Goal: Information Seeking & Learning: Check status

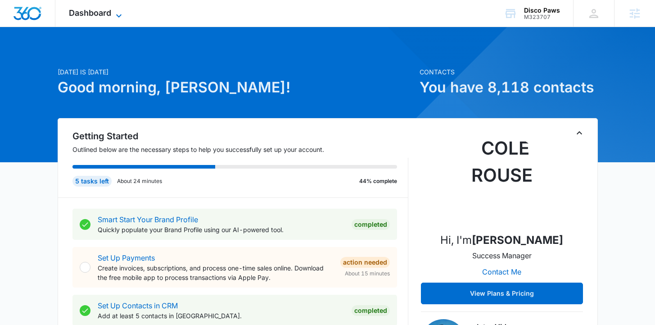
click at [118, 16] on icon at bounding box center [118, 15] width 11 height 11
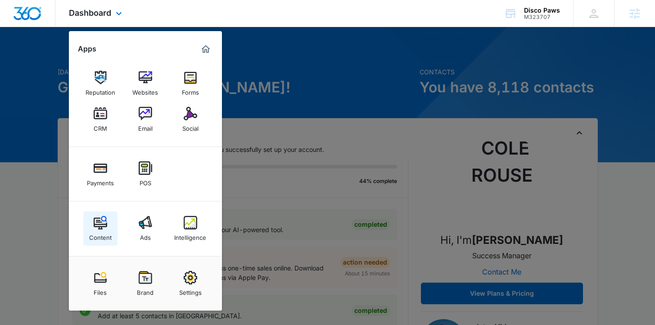
click at [99, 228] on img at bounding box center [101, 223] width 14 height 14
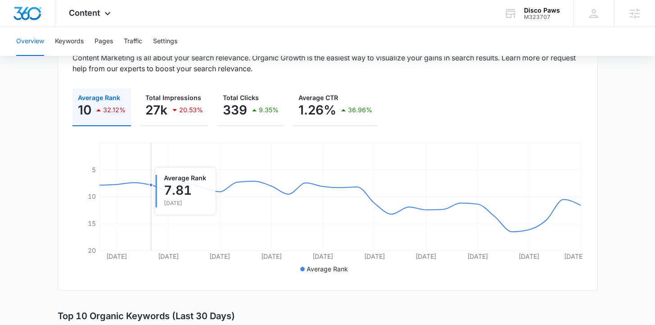
scroll to position [98, 0]
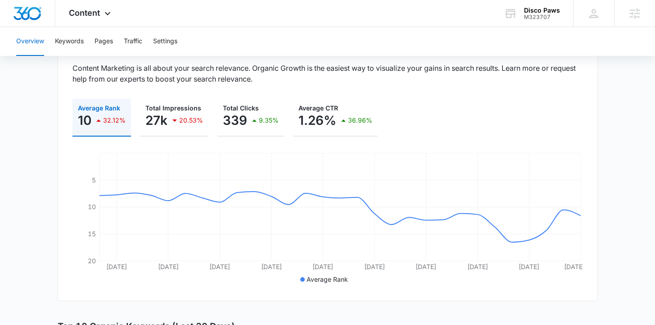
click at [52, 34] on div "Overview Keywords Pages Traffic Settings" at bounding box center [327, 41] width 633 height 29
click at [66, 42] on button "Keywords" at bounding box center [69, 41] width 29 height 29
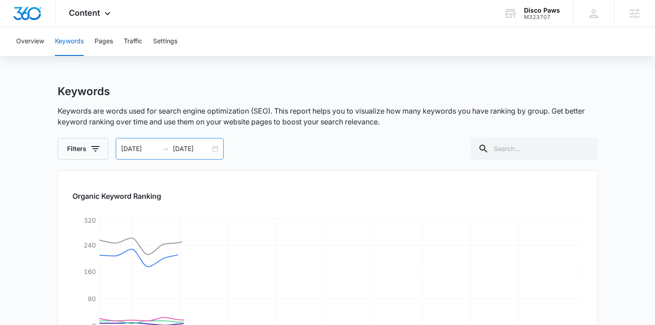
click at [190, 154] on div "[DATE] [DATE]" at bounding box center [170, 149] width 108 height 22
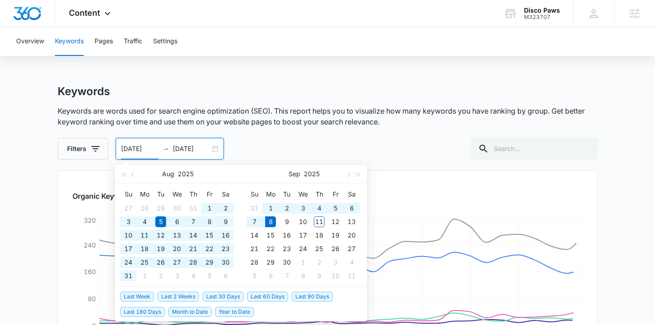
click at [160, 311] on span "Last 180 Days" at bounding box center [142, 312] width 45 height 10
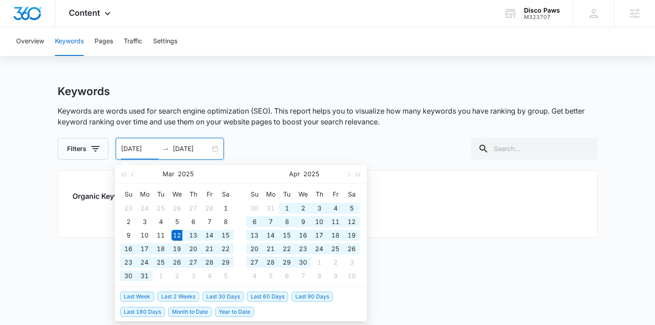
type input "[DATE]"
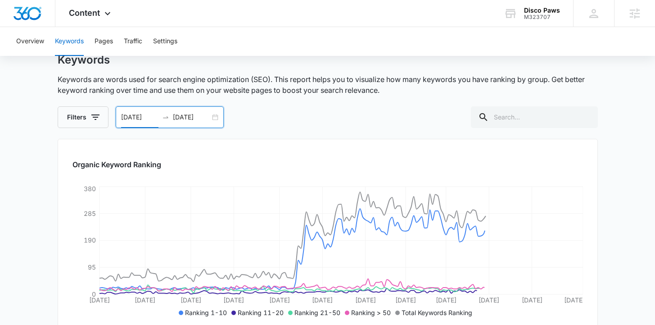
scroll to position [76, 0]
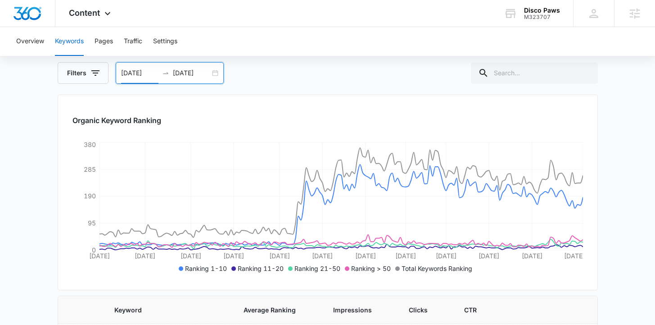
click at [182, 72] on input "09/08/2025" at bounding box center [191, 73] width 37 height 10
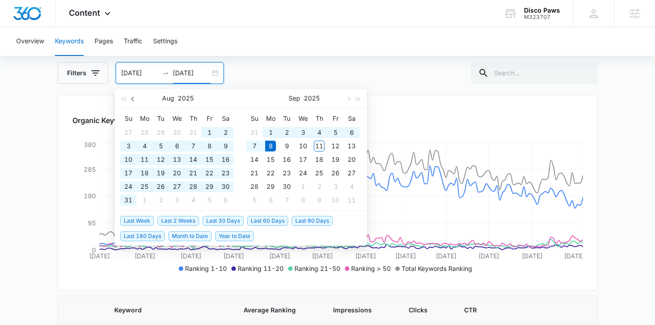
click at [129, 94] on button "button" at bounding box center [133, 98] width 10 height 18
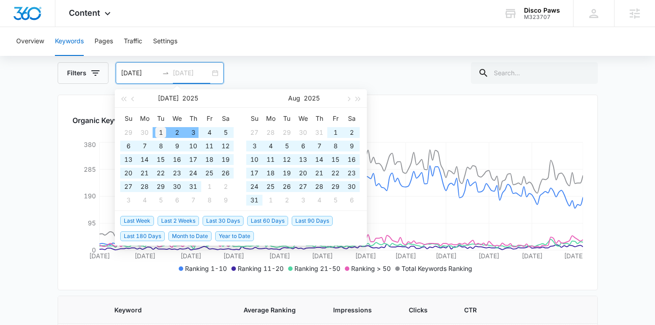
type input "07/01/2025"
click at [158, 130] on div "1" at bounding box center [160, 132] width 11 height 11
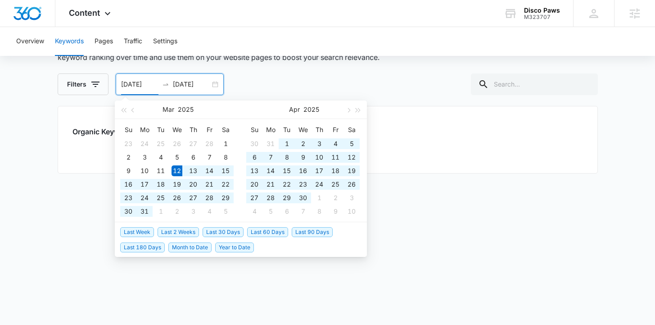
scroll to position [64, 0]
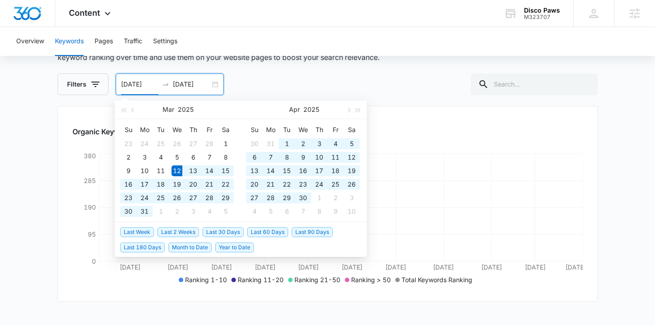
click at [30, 117] on main "Keywords Keywords are words used for search engine optimization (SEO). This rep…" at bounding box center [327, 236] width 655 height 432
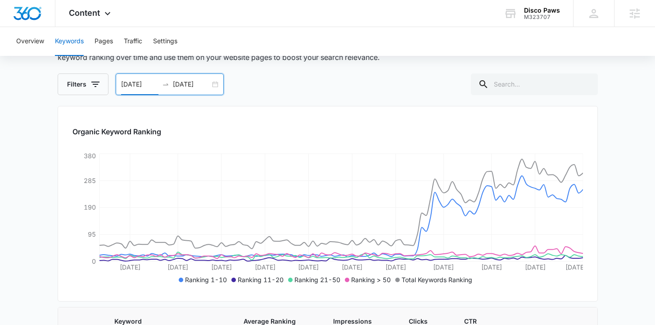
click at [138, 83] on input "03/12/2025" at bounding box center [139, 84] width 37 height 10
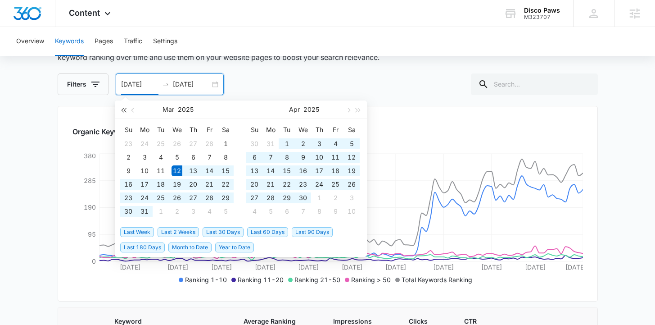
click at [125, 109] on span "button" at bounding box center [123, 110] width 5 height 5
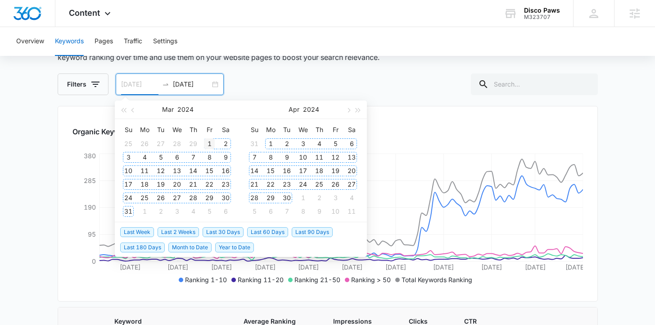
type input "03/01/2024"
click at [207, 145] on div "1" at bounding box center [209, 143] width 11 height 11
type input "07/01/2025"
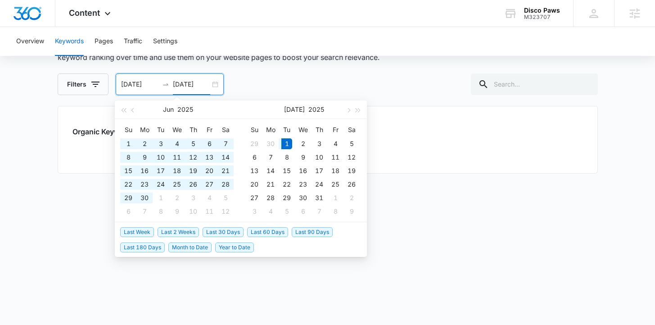
click at [44, 118] on main "Keywords Keywords are words used for search engine optimization (SEO). This rep…" at bounding box center [327, 172] width 655 height 304
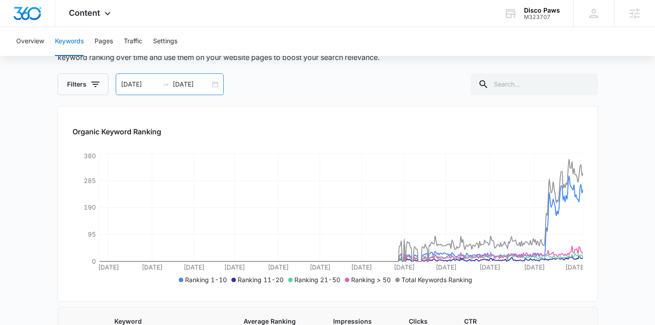
click at [170, 82] on div at bounding box center [165, 84] width 14 height 7
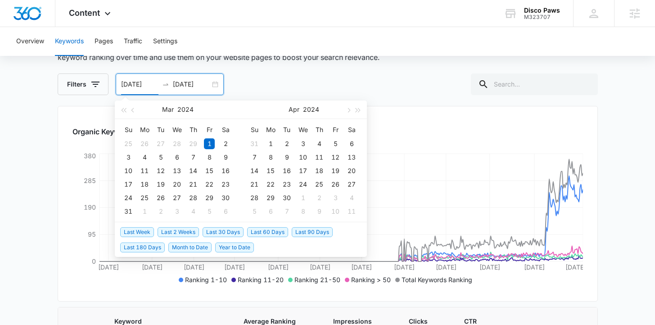
click at [224, 229] on span "Last 30 Days" at bounding box center [223, 232] width 41 height 10
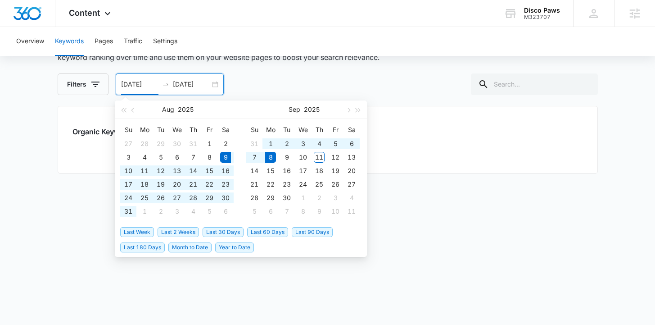
type input "08/09/2025"
type input "[DATE]"
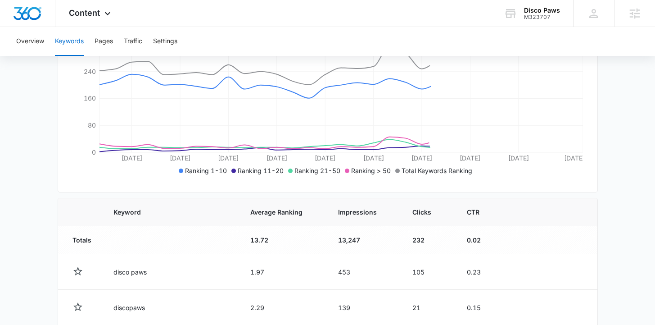
scroll to position [456, 0]
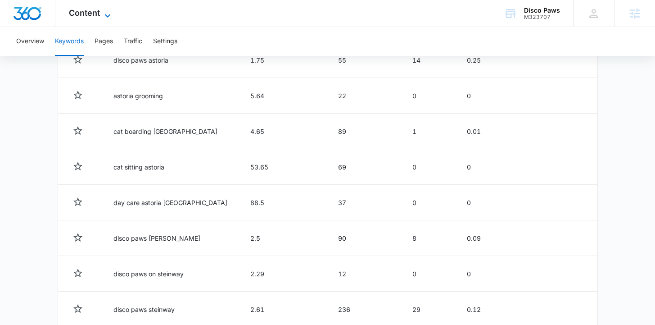
click at [82, 15] on span "Content" at bounding box center [84, 12] width 31 height 9
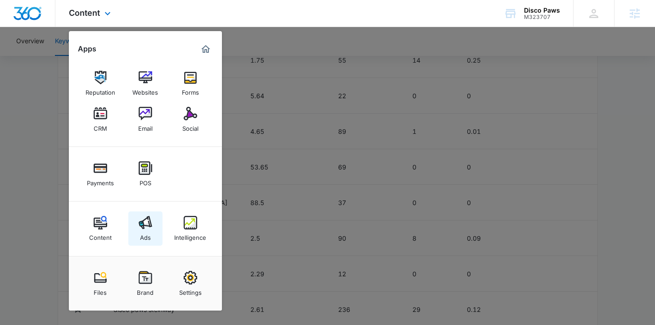
click at [136, 229] on link "Ads" at bounding box center [145, 228] width 34 height 34
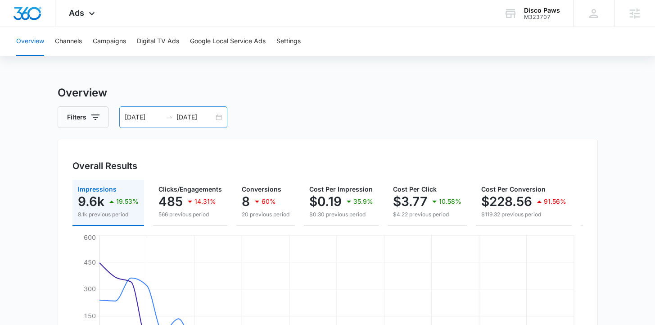
click at [193, 109] on div "08/09/2025 09/08/2025" at bounding box center [173, 117] width 108 height 22
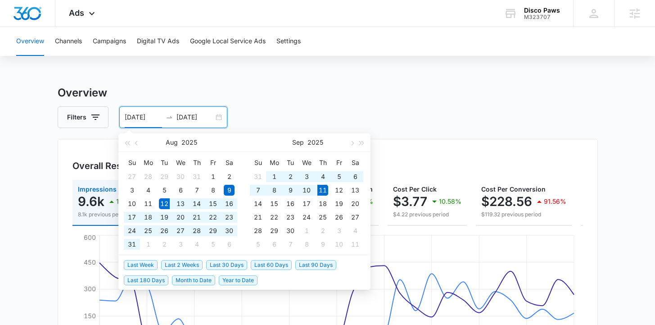
click at [240, 262] on span "Last 30 Days" at bounding box center [226, 265] width 41 height 10
type input "[DATE]"
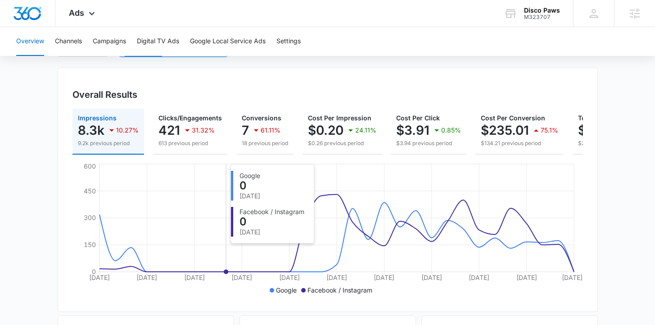
scroll to position [28, 0]
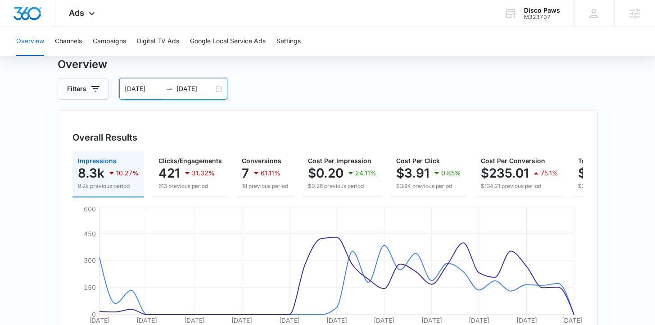
click at [150, 91] on input "[DATE]" at bounding box center [143, 89] width 37 height 10
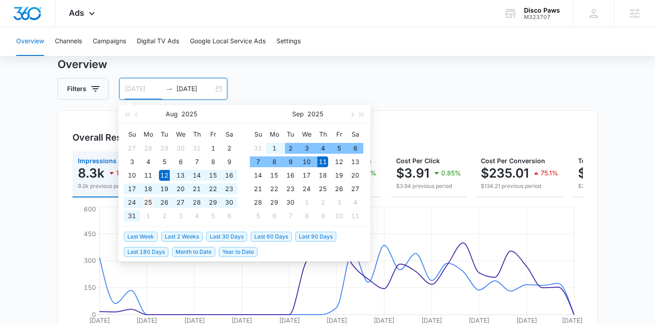
type input "08/25/2025"
click at [152, 200] on div "25" at bounding box center [148, 202] width 11 height 11
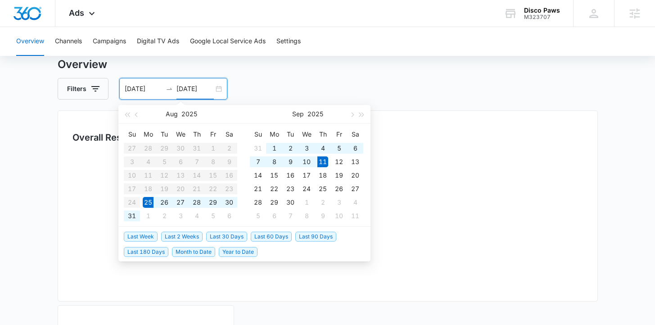
click at [116, 64] on h3 "Overview" at bounding box center [328, 64] width 540 height 16
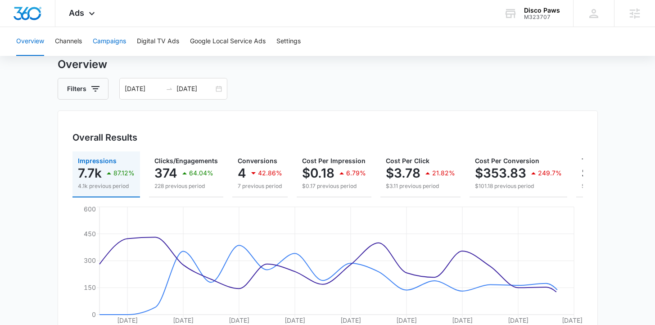
click at [112, 48] on button "Campaigns" at bounding box center [109, 41] width 33 height 29
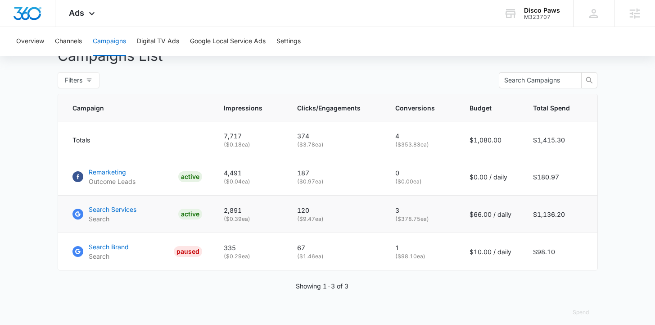
scroll to position [352, 0]
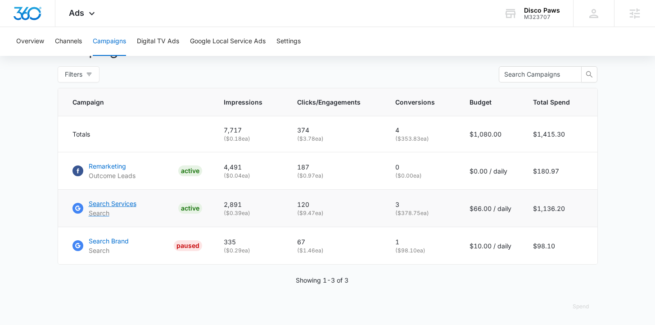
click at [110, 208] on p "Search Services" at bounding box center [113, 203] width 48 height 9
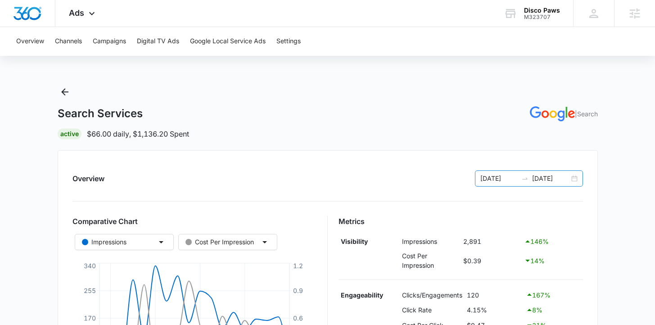
click at [506, 177] on input "08/25/2025" at bounding box center [498, 178] width 37 height 10
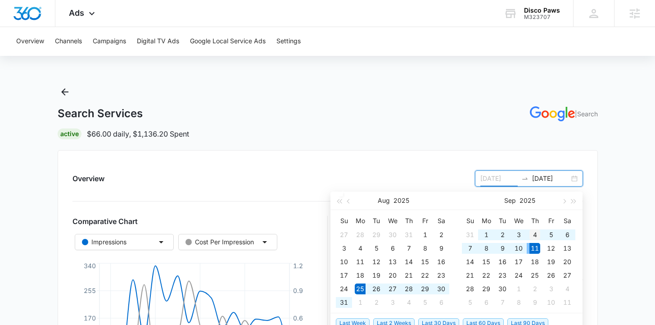
type input "09/04/2025"
click at [534, 239] on div "4" at bounding box center [534, 234] width 11 height 11
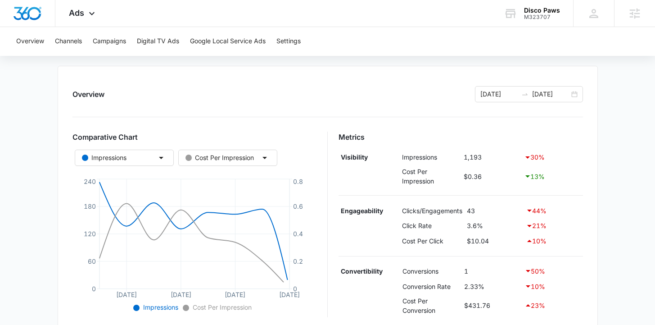
scroll to position [157, 0]
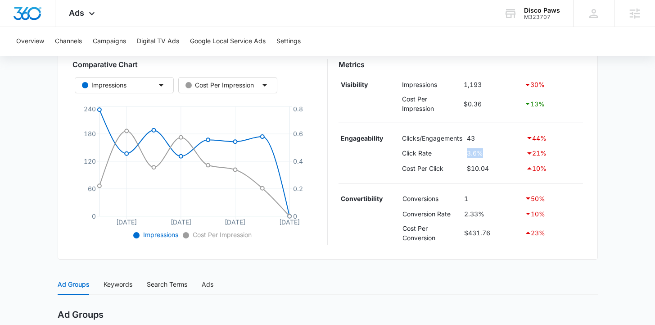
drag, startPoint x: 475, startPoint y: 156, endPoint x: 468, endPoint y: 156, distance: 7.2
click at [468, 156] on td "3.6%" at bounding box center [494, 152] width 59 height 15
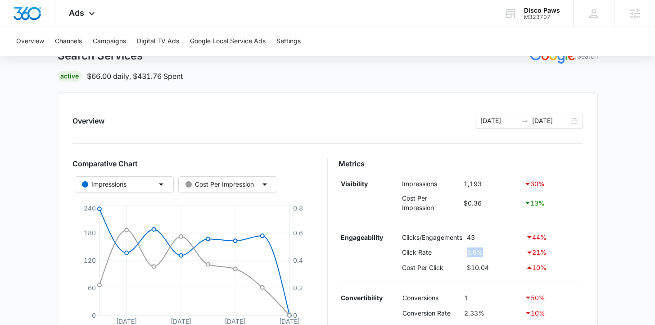
scroll to position [0, 0]
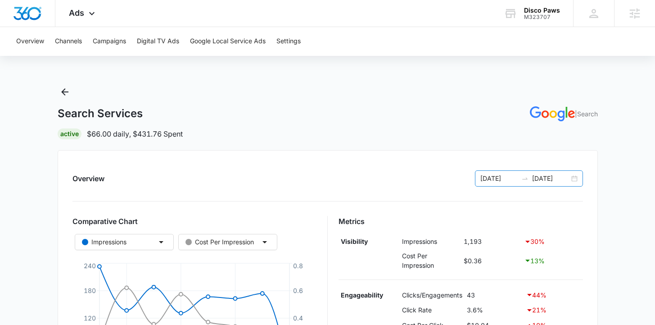
drag, startPoint x: 530, startPoint y: 176, endPoint x: 526, endPoint y: 188, distance: 12.1
click at [530, 176] on div at bounding box center [525, 178] width 14 height 7
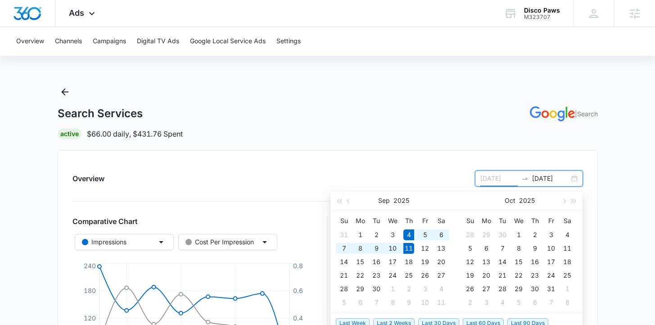
type input "[DATE]"
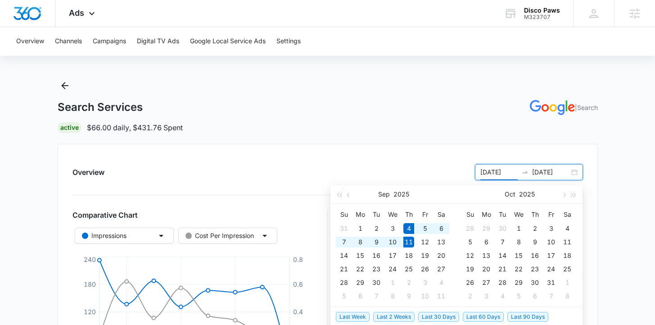
scroll to position [13, 0]
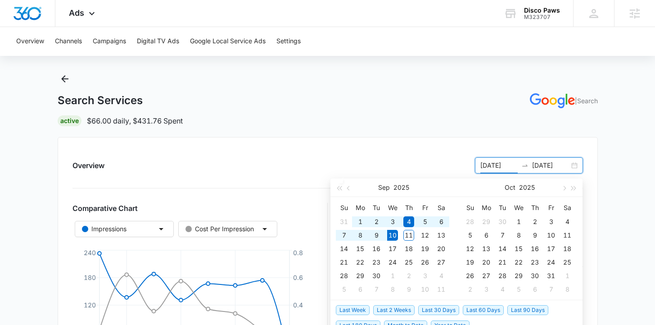
click at [477, 309] on span "Last 60 Days" at bounding box center [483, 310] width 41 height 10
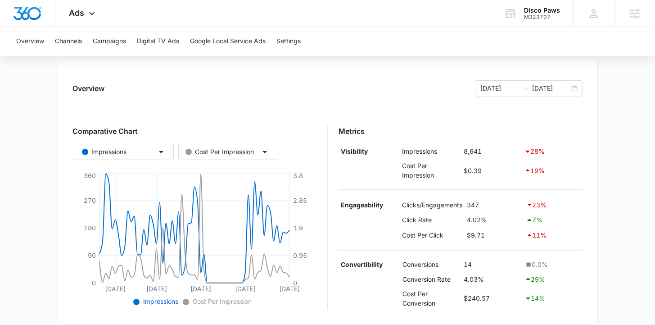
scroll to position [0, 0]
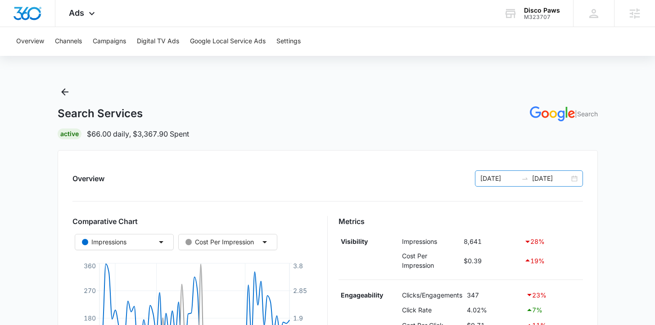
click at [561, 174] on input "09/10/2025" at bounding box center [550, 178] width 37 height 10
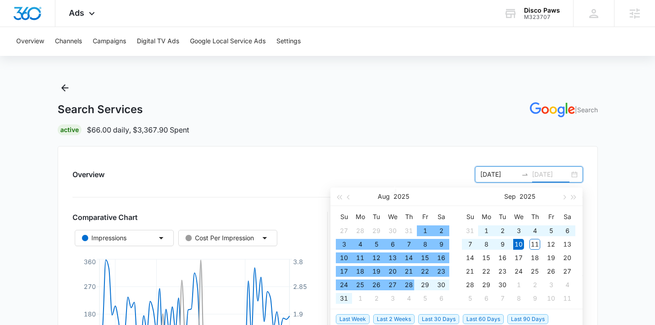
scroll to position [15, 0]
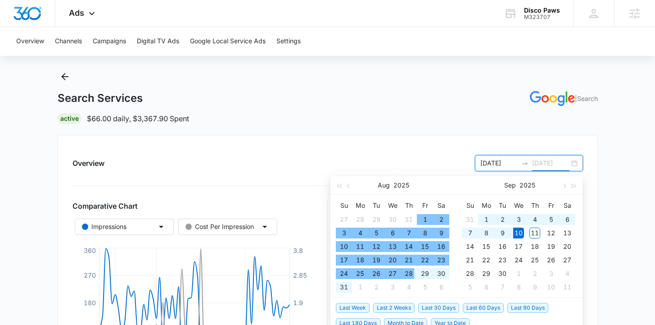
type input "09/10/2025"
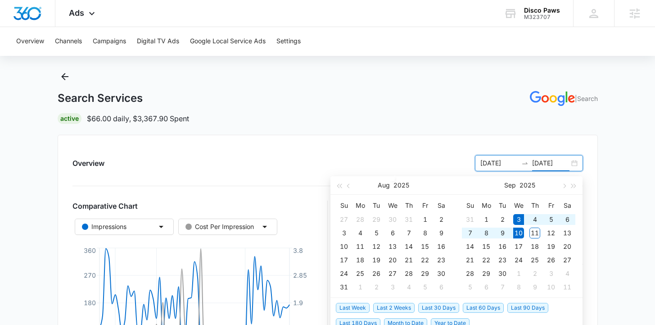
click at [360, 305] on span "Last Week" at bounding box center [353, 308] width 34 height 10
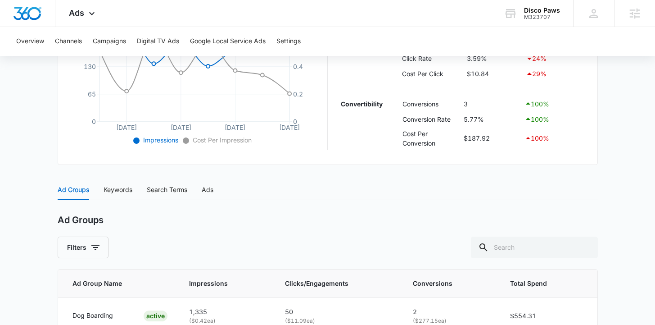
scroll to position [340, 0]
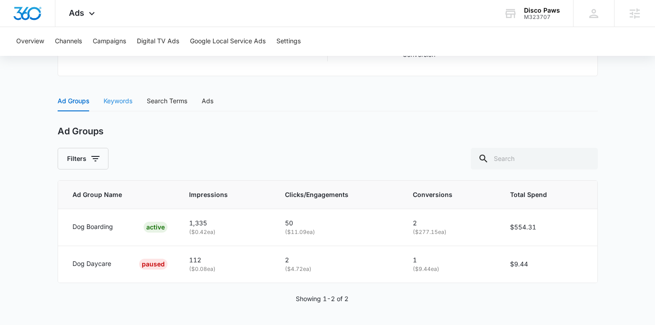
click at [114, 107] on div "Keywords" at bounding box center [118, 100] width 29 height 21
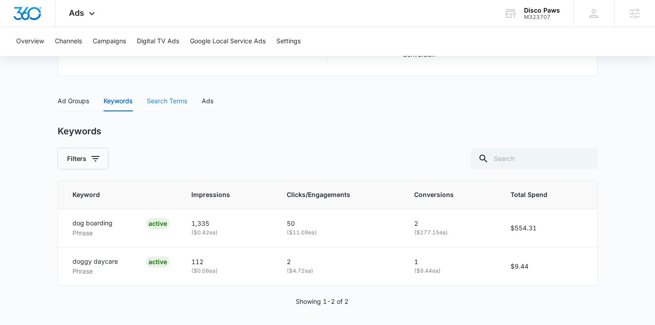
click at [161, 95] on div "Search Terms" at bounding box center [167, 100] width 41 height 21
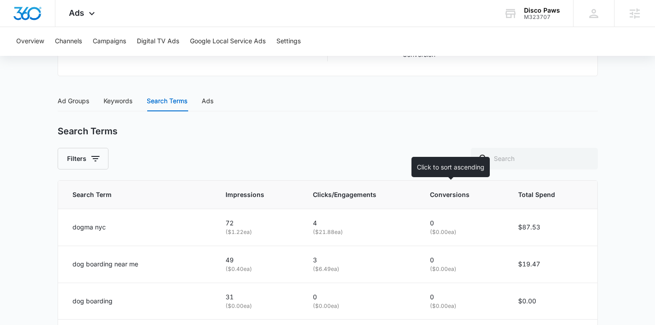
click at [437, 197] on span "Conversions" at bounding box center [457, 195] width 54 height 10
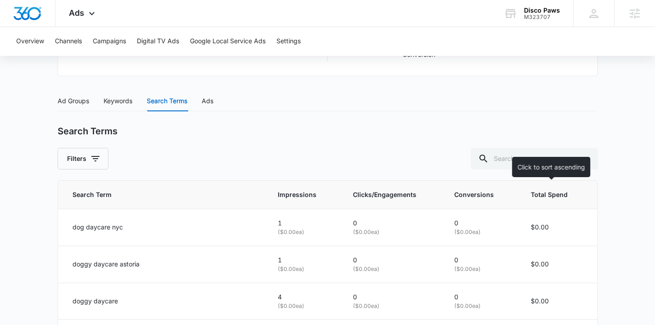
click at [550, 192] on span "Total Spend" at bounding box center [550, 195] width 39 height 10
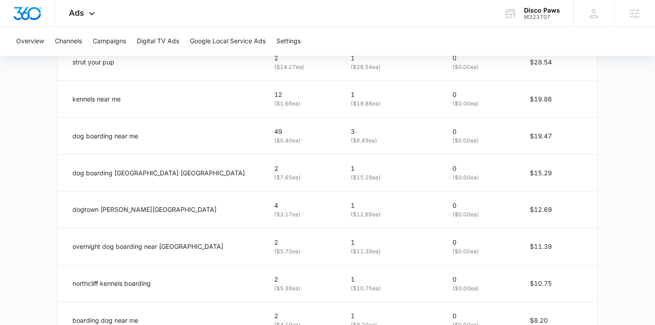
scroll to position [578, 0]
click at [115, 283] on p "northcliff kennels boarding" at bounding box center [111, 284] width 78 height 10
click at [116, 284] on p "northcliff kennels boarding" at bounding box center [111, 284] width 78 height 10
copy div "northcliff kennels boarding"
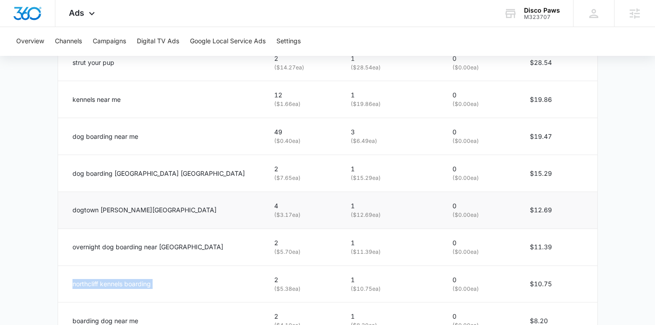
click at [102, 214] on p "dogtown christopher street" at bounding box center [144, 210] width 144 height 10
copy div "dogtown christopher street"
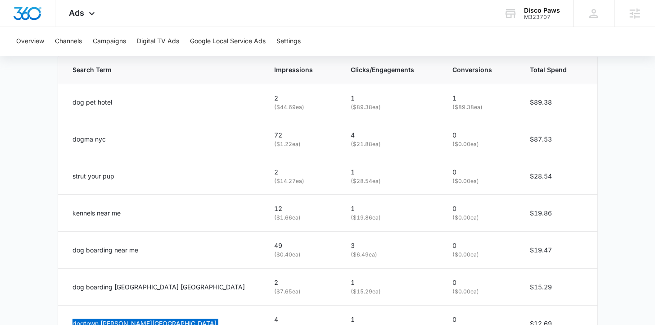
scroll to position [463, 0]
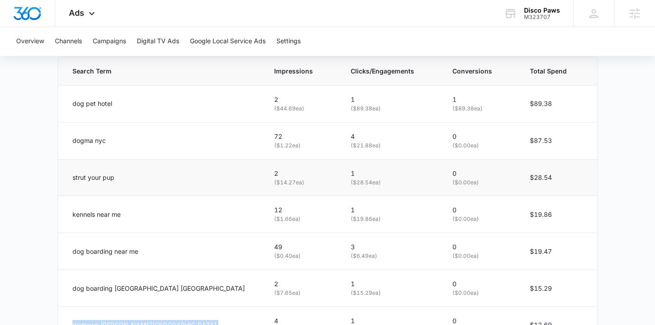
click at [99, 181] on p "strut your pup" at bounding box center [93, 177] width 42 height 10
copy div "strut your pup"
click at [81, 146] on td "dogma nyc" at bounding box center [161, 140] width 206 height 37
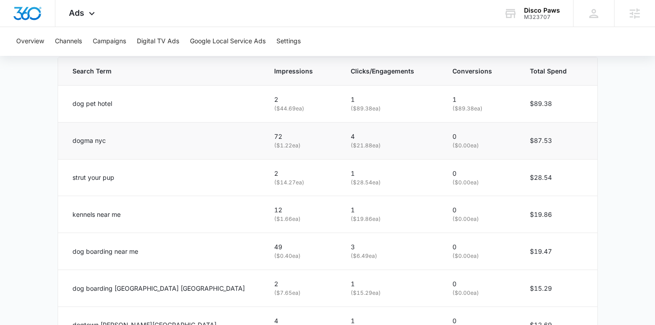
click at [82, 145] on p "dogma nyc" at bounding box center [88, 141] width 33 height 10
copy div "dogma nyc"
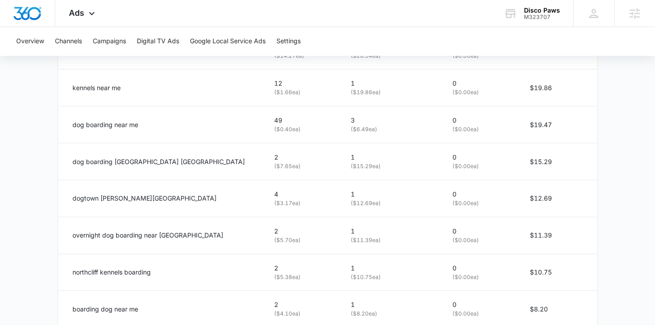
scroll to position [642, 0]
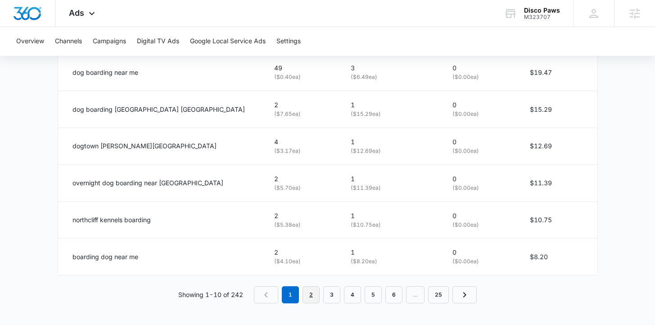
click at [311, 298] on link "2" at bounding box center [311, 294] width 17 height 17
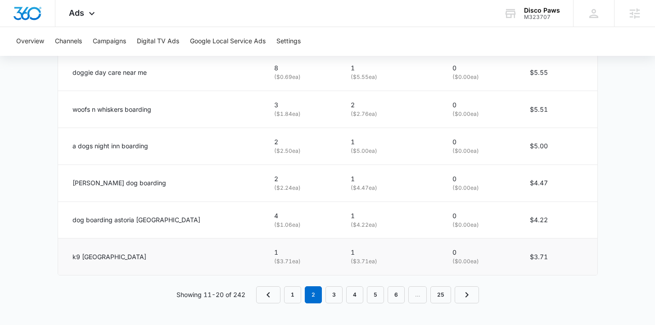
click at [104, 258] on p "k9 westbury" at bounding box center [109, 257] width 74 height 10
copy div "k9 westbury"
click at [107, 148] on p "a dogs night inn boarding" at bounding box center [110, 146] width 76 height 10
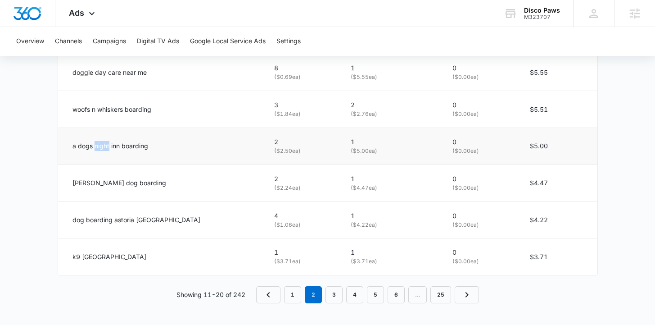
click at [107, 148] on p "a dogs night inn boarding" at bounding box center [110, 146] width 76 height 10
copy div "a dogs night inn boarding"
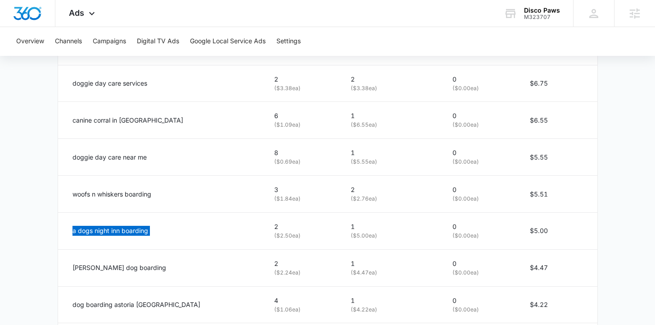
scroll to position [557, 0]
click at [106, 194] on p "woofs n whiskers boarding" at bounding box center [111, 195] width 79 height 10
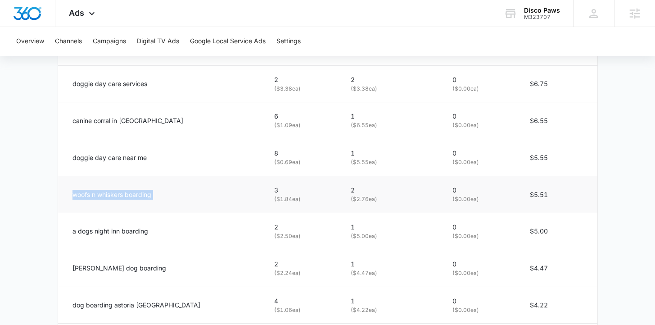
click at [106, 194] on p "woofs n whiskers boarding" at bounding box center [111, 195] width 79 height 10
copy div "woofs n whiskers boarding"
click at [126, 126] on td "canine corral in huntington" at bounding box center [161, 120] width 206 height 37
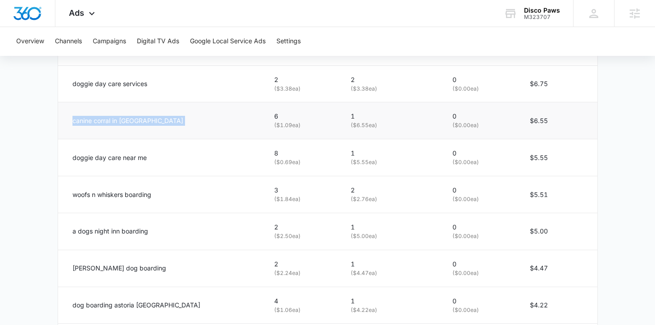
click at [126, 126] on td "canine corral in huntington" at bounding box center [161, 120] width 206 height 37
copy div "canine corral in huntington"
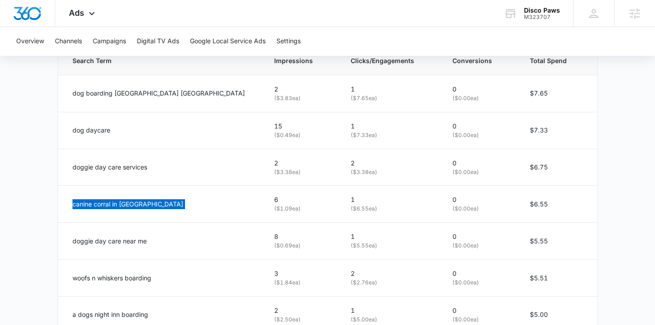
scroll to position [642, 0]
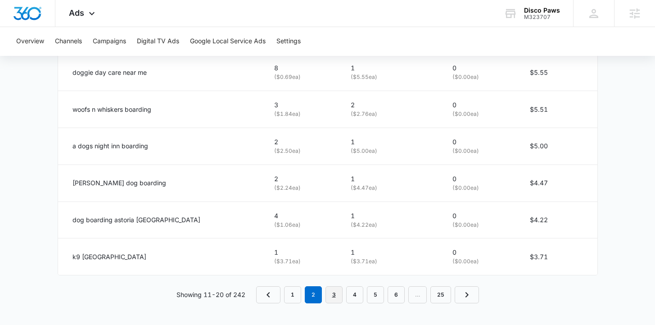
click at [338, 296] on link "3" at bounding box center [334, 294] width 17 height 17
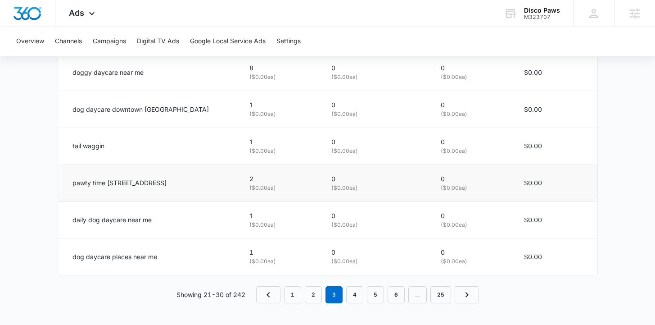
click at [106, 183] on p "pawty time 84 14th st brooklyn ny 11215" at bounding box center [119, 183] width 94 height 10
copy div "pawty time 84 14th st brooklyn ny 11215"
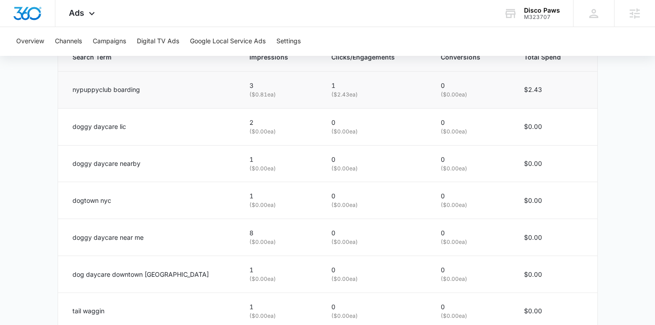
click at [92, 88] on p "nypuppyclub boarding" at bounding box center [106, 90] width 68 height 10
copy div "nypuppyclub boarding"
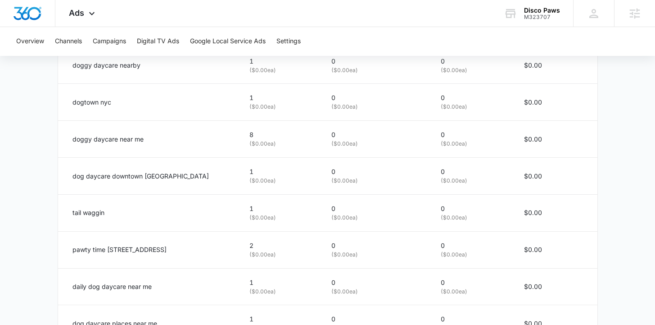
scroll to position [642, 0]
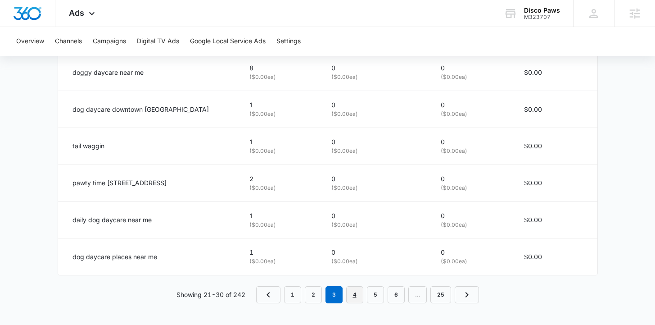
click at [351, 296] on link "4" at bounding box center [354, 294] width 17 height 17
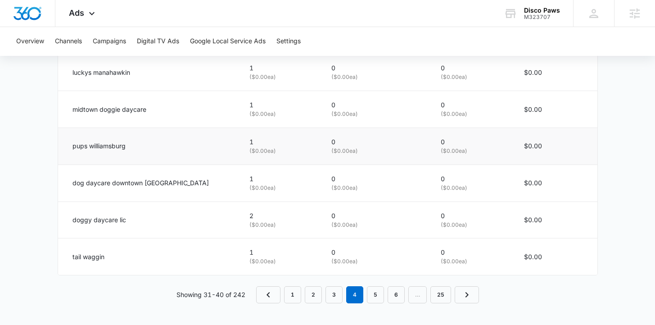
click at [106, 144] on p "pups williamsburg" at bounding box center [98, 146] width 53 height 10
click at [120, 75] on p "luckys manahawkin" at bounding box center [101, 73] width 58 height 10
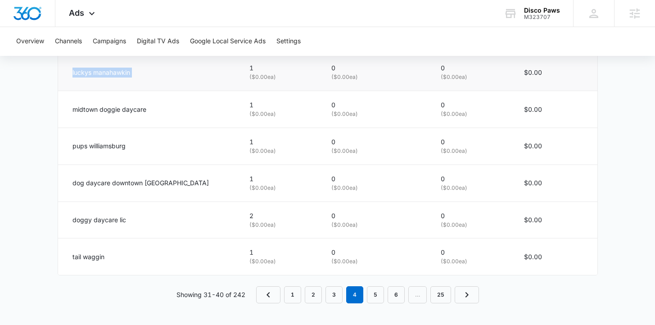
click at [120, 75] on p "luckys manahawkin" at bounding box center [101, 73] width 58 height 10
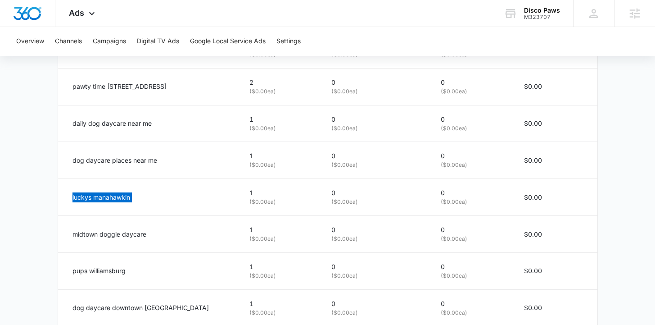
scroll to position [634, 0]
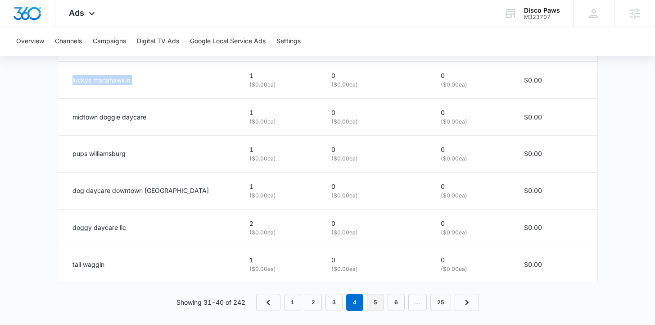
click at [372, 304] on link "5" at bounding box center [375, 302] width 17 height 17
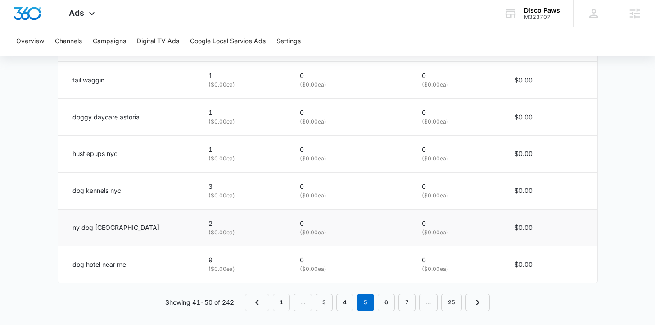
click at [100, 226] on p "ny dog spa 25th street" at bounding box center [115, 227] width 87 height 10
click at [101, 156] on p "hustlepups nyc" at bounding box center [94, 154] width 45 height 10
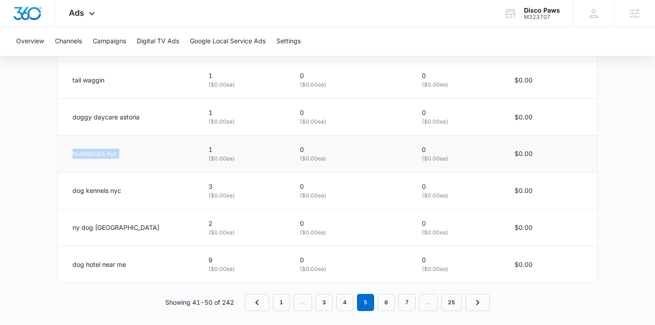
drag, startPoint x: 101, startPoint y: 156, endPoint x: 165, endPoint y: 163, distance: 63.9
click at [103, 156] on p "hustlepups nyc" at bounding box center [94, 154] width 45 height 10
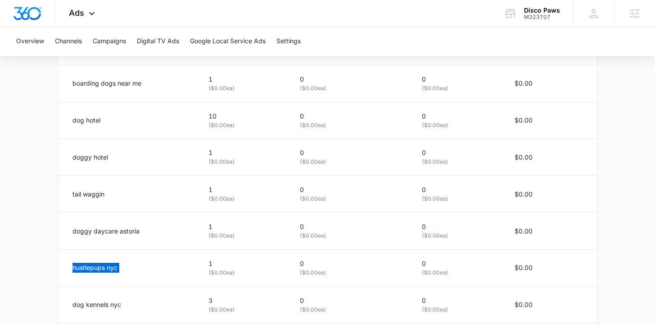
scroll to position [455, 0]
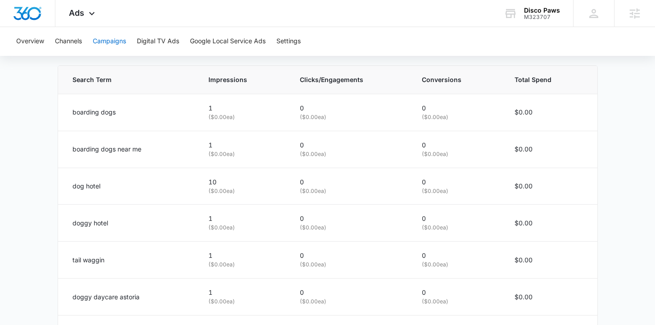
click at [113, 40] on button "Campaigns" at bounding box center [109, 41] width 33 height 29
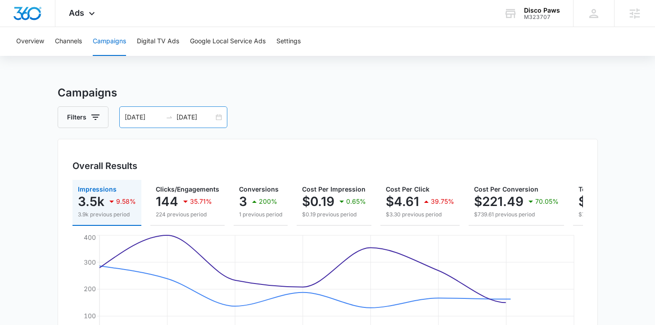
click at [135, 119] on input "09/03/2025" at bounding box center [143, 117] width 37 height 10
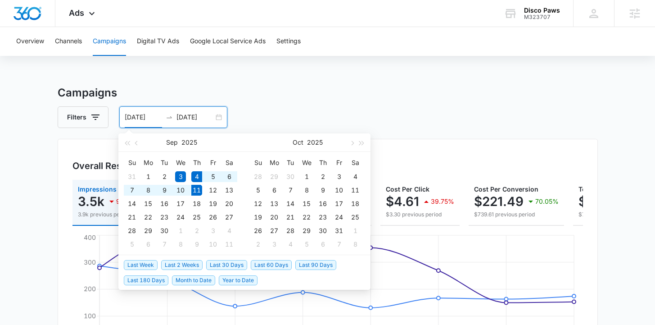
click at [150, 264] on span "Last Week" at bounding box center [141, 265] width 34 height 10
type input "[DATE]"
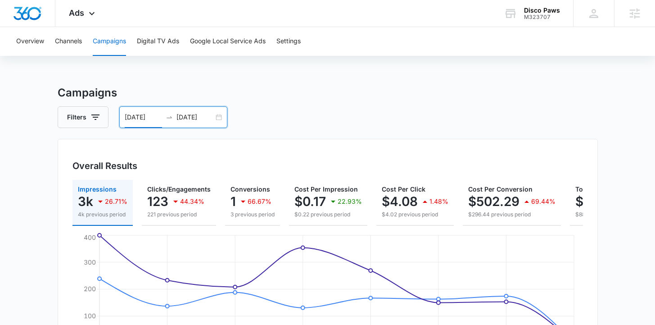
click at [192, 87] on h3 "Campaigns" at bounding box center [328, 93] width 540 height 16
click at [186, 118] on input "[DATE]" at bounding box center [194, 117] width 37 height 10
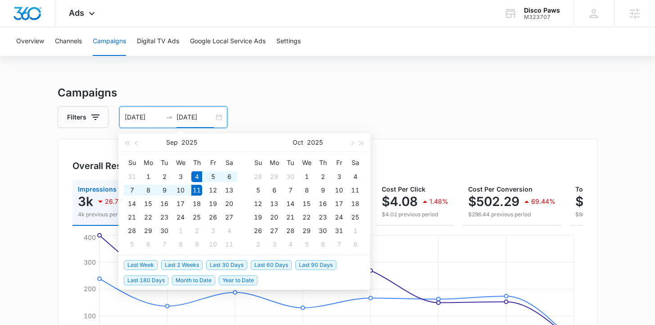
type input "[DATE]"
click at [149, 262] on span "Last Week" at bounding box center [141, 265] width 34 height 10
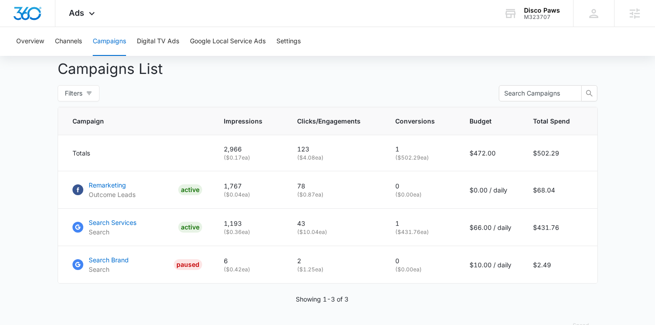
scroll to position [336, 0]
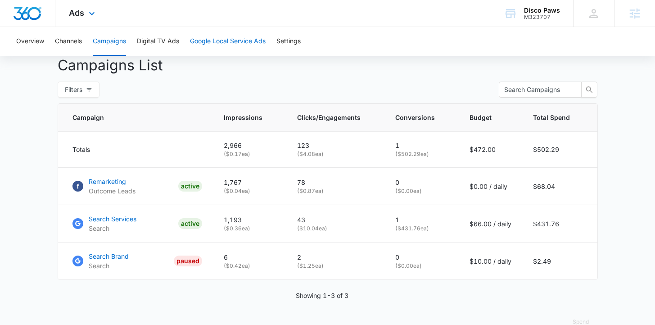
drag, startPoint x: 202, startPoint y: 38, endPoint x: 286, endPoint y: 2, distance: 91.8
click at [202, 38] on button "Google Local Service Ads" at bounding box center [228, 41] width 76 height 29
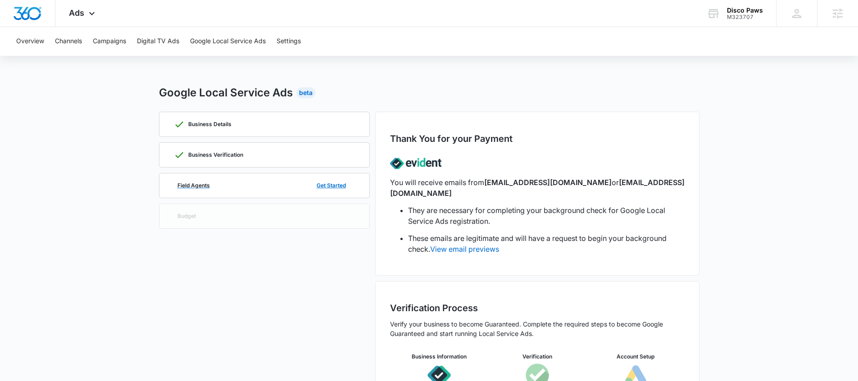
click at [215, 185] on div "Field Agents Get Started" at bounding box center [264, 185] width 181 height 24
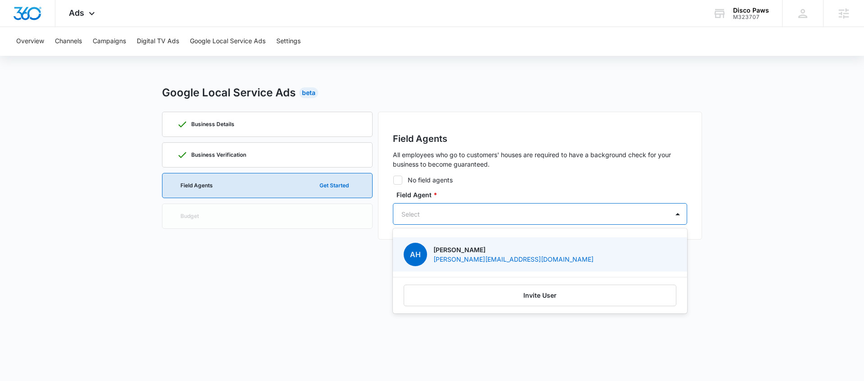
click at [425, 213] on div at bounding box center [530, 213] width 256 height 11
click at [449, 257] on p "amanda@discopaws.com" at bounding box center [514, 258] width 160 height 9
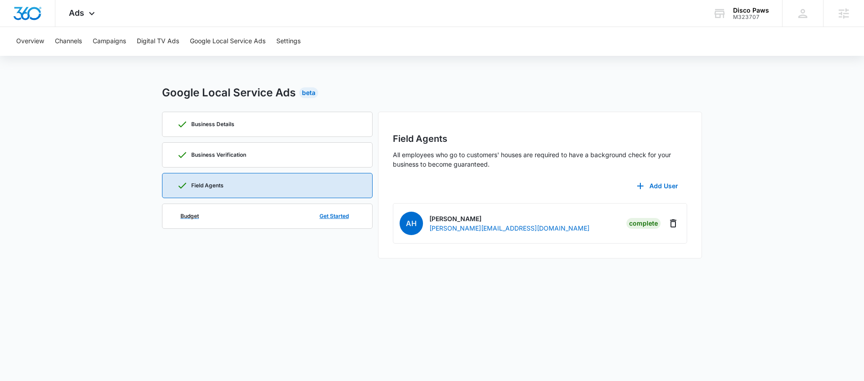
click at [235, 219] on div "Budget Get Started" at bounding box center [267, 216] width 181 height 24
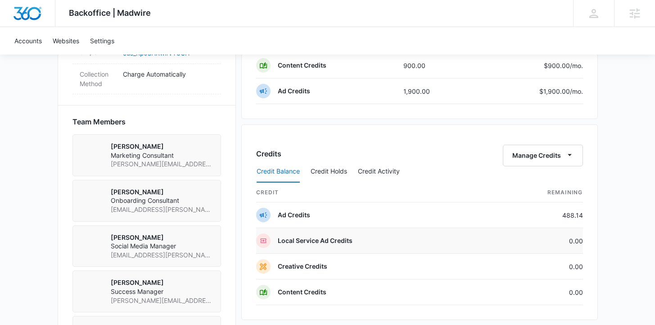
scroll to position [642, 0]
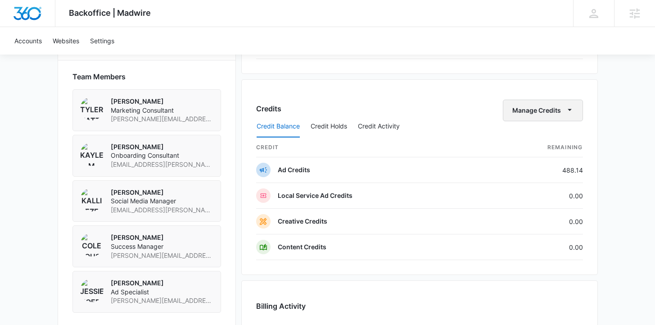
click at [565, 113] on icon "button" at bounding box center [569, 109] width 9 height 9
click at [550, 142] on div "Transfer Credits" at bounding box center [538, 139] width 47 height 6
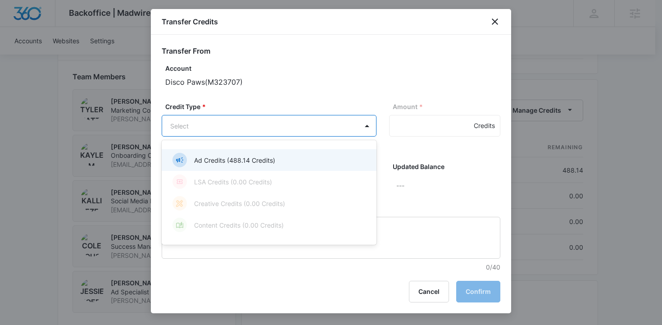
click at [288, 166] on div "Ad Credits (488.14 Credits)" at bounding box center [267, 160] width 191 height 14
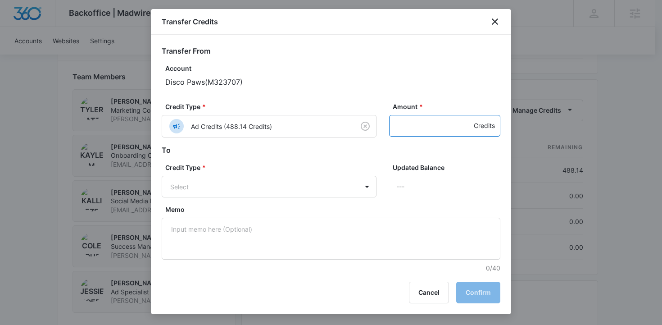
click at [414, 130] on input "Amount *" at bounding box center [444, 126] width 111 height 22
type input "100"
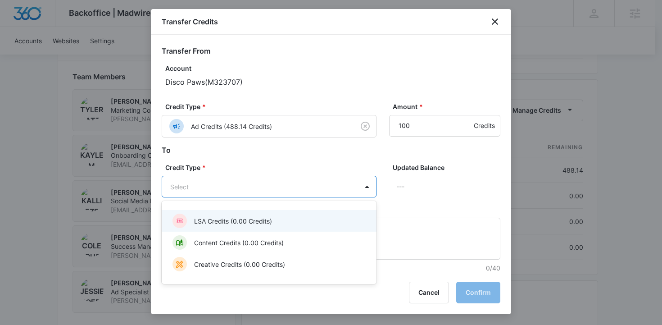
click at [262, 217] on p "LSA Credits (0.00 Credits)" at bounding box center [233, 220] width 78 height 9
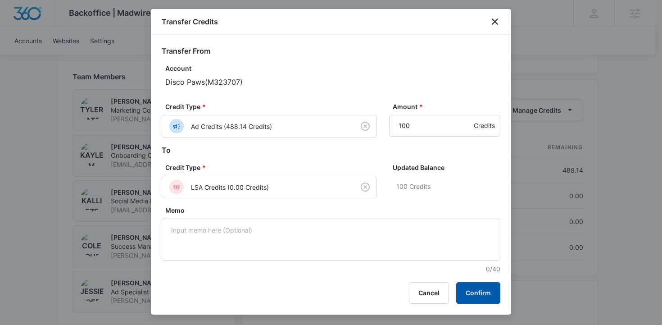
click at [466, 298] on button "Confirm" at bounding box center [478, 293] width 44 height 22
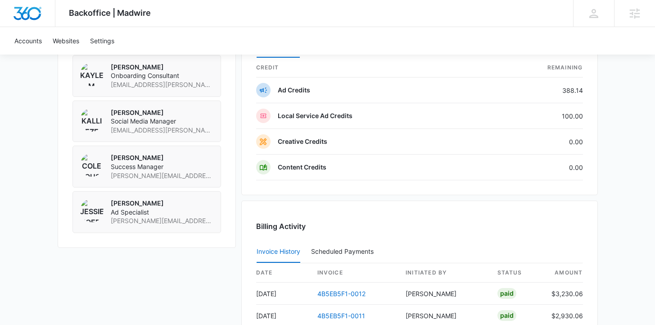
scroll to position [439, 0]
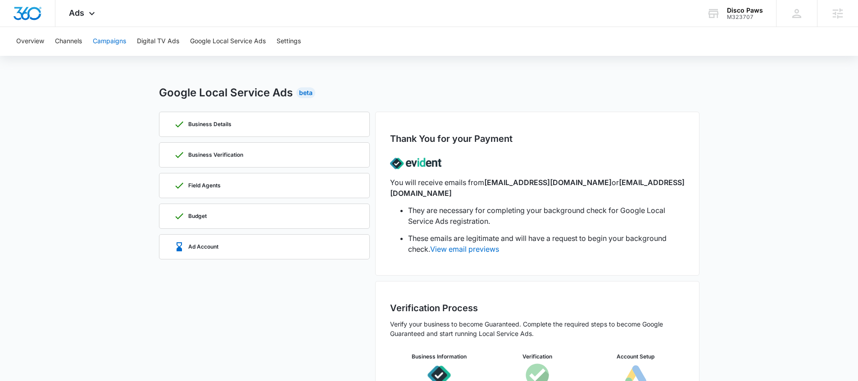
click at [109, 46] on button "Campaigns" at bounding box center [109, 41] width 33 height 29
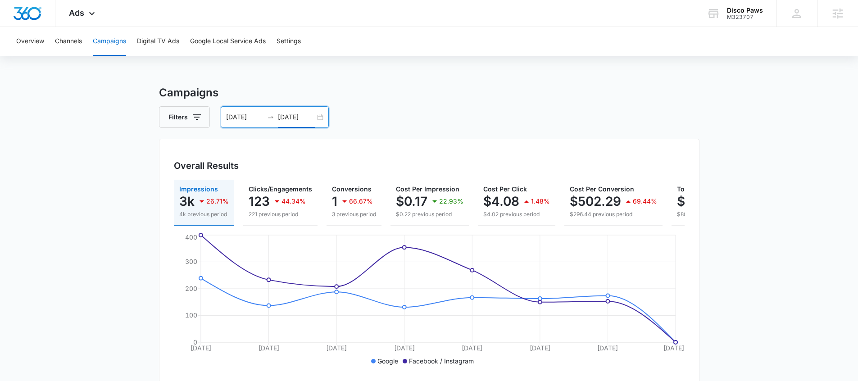
click at [308, 120] on input "[DATE]" at bounding box center [296, 117] width 37 height 10
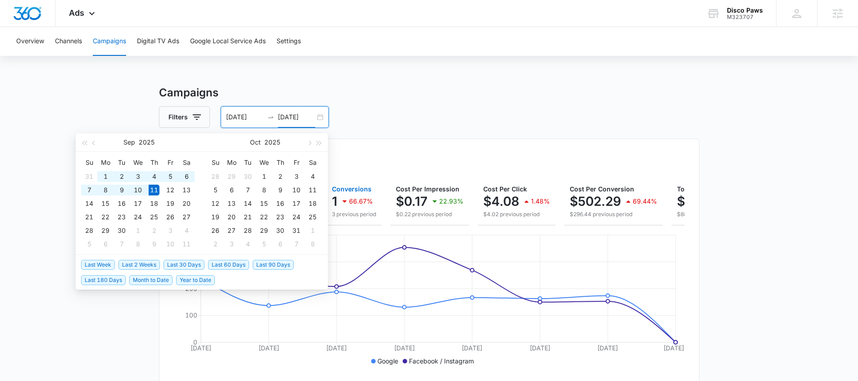
type input "[DATE]"
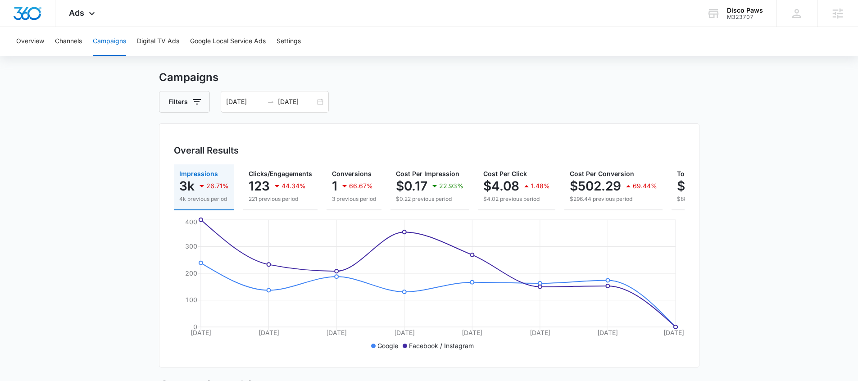
scroll to position [305, 0]
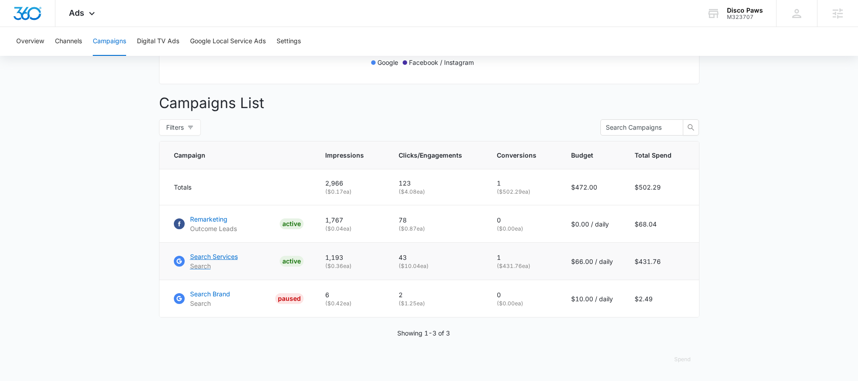
click at [217, 261] on p "Search Services" at bounding box center [214, 256] width 48 height 9
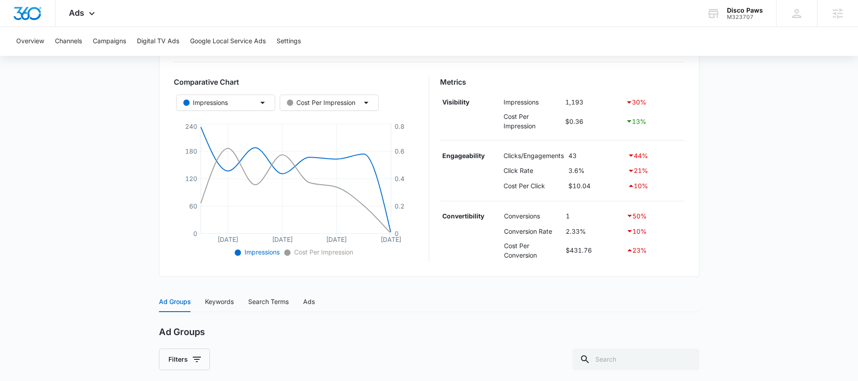
scroll to position [142, 0]
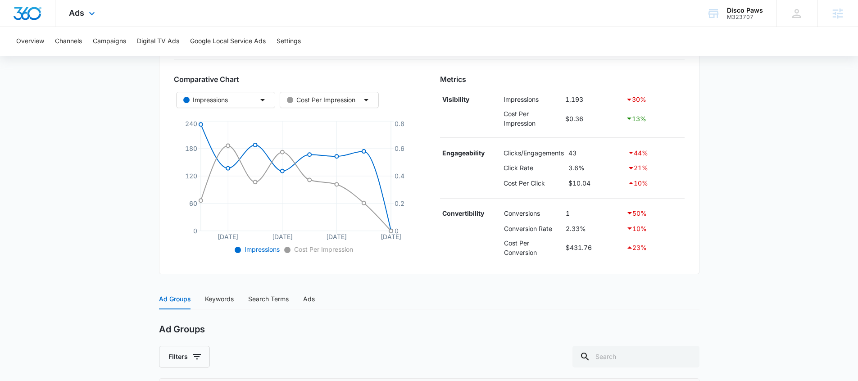
click at [85, 12] on div "Ads Apps Reputation Websites Forms CRM Email Social Payments POS Content Ads In…" at bounding box center [82, 13] width 55 height 27
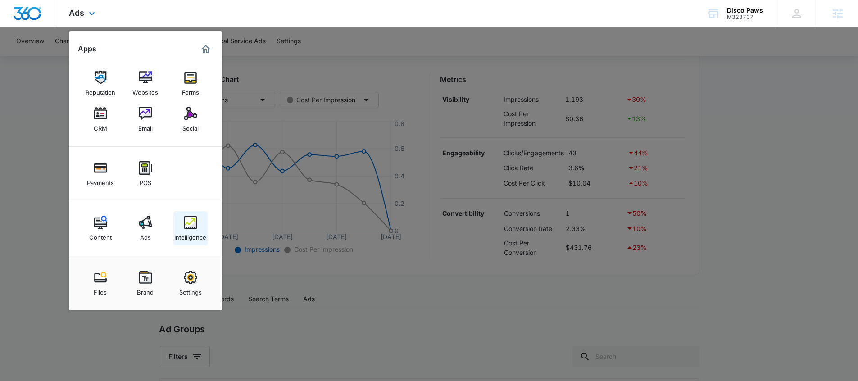
click at [191, 227] on img at bounding box center [191, 223] width 14 height 14
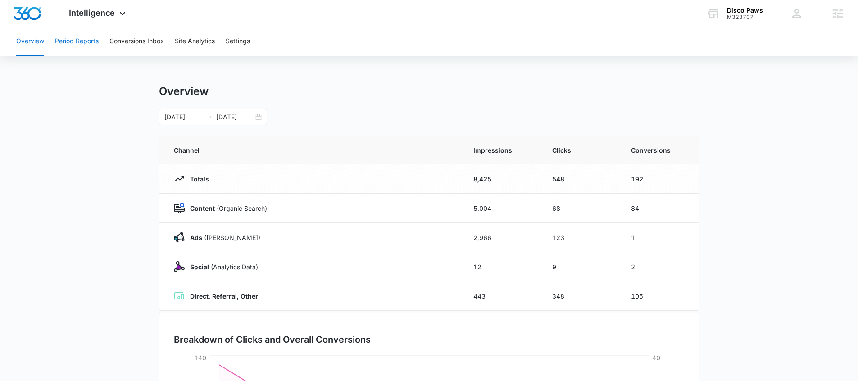
click at [74, 45] on button "Period Reports" at bounding box center [77, 41] width 44 height 29
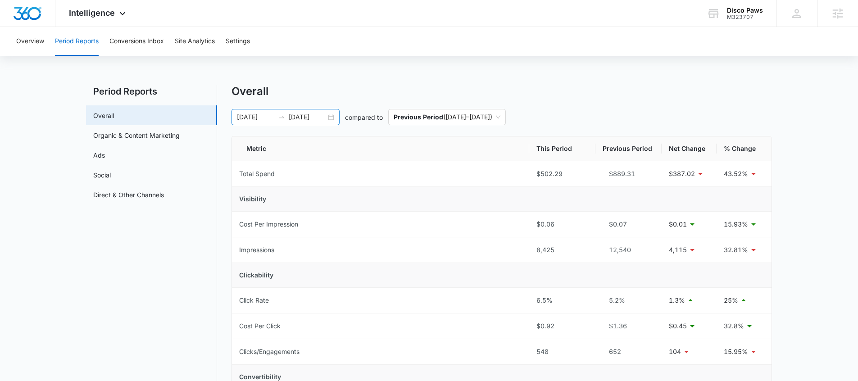
click at [283, 115] on icon "swap-right" at bounding box center [281, 116] width 7 height 7
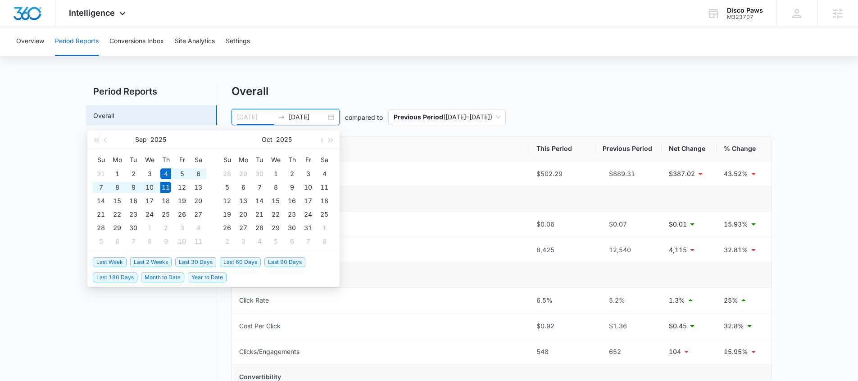
type input "[DATE]"
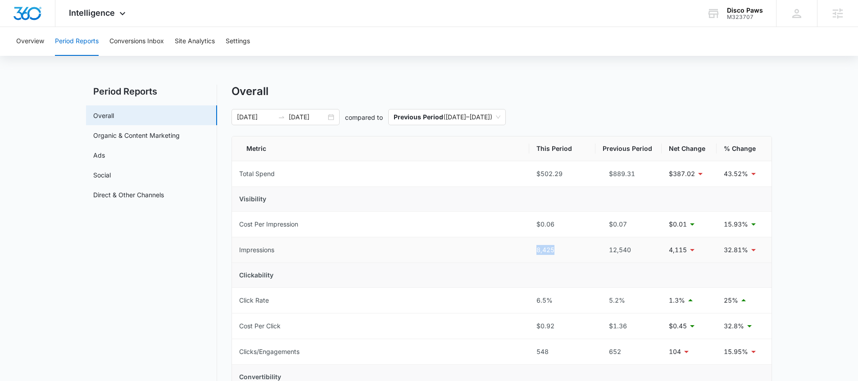
drag, startPoint x: 532, startPoint y: 252, endPoint x: 579, endPoint y: 250, distance: 46.8
click at [579, 250] on tr "Impressions 8,425 12,540 4,115 32.81%" at bounding box center [501, 250] width 539 height 26
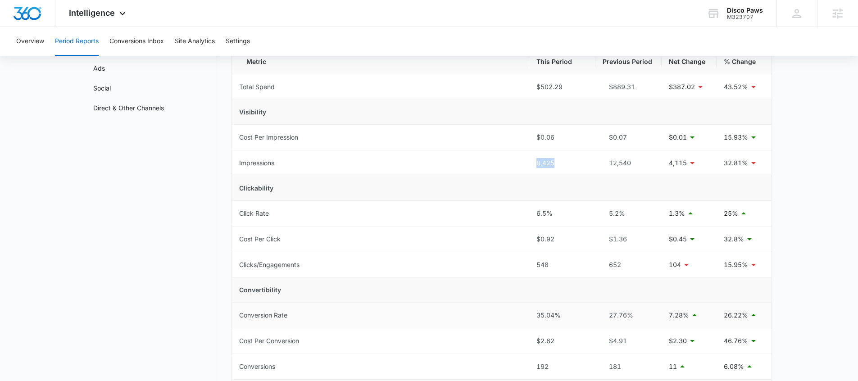
scroll to position [99, 0]
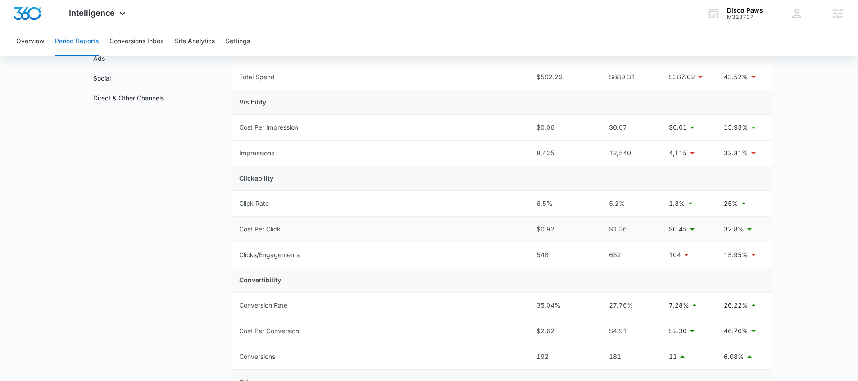
click at [478, 241] on td "Cost Per Click" at bounding box center [380, 230] width 297 height 26
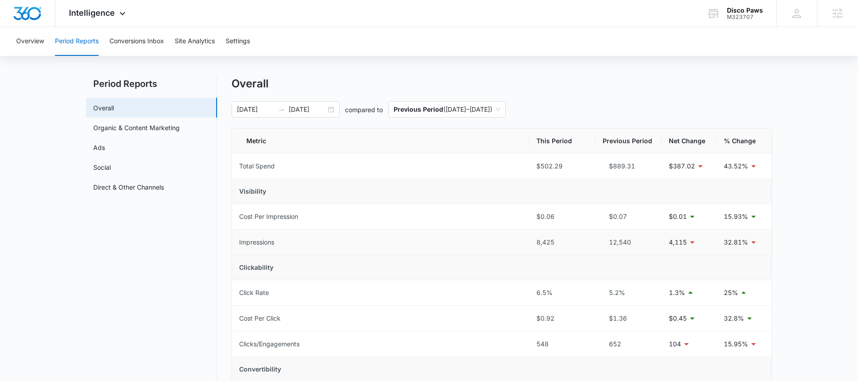
scroll to position [0, 0]
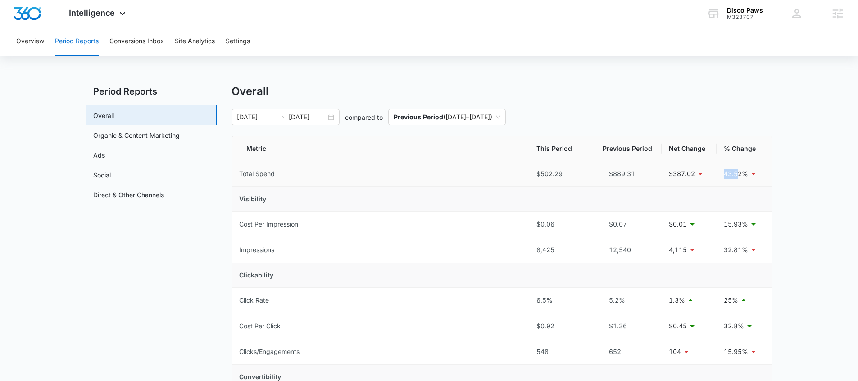
drag, startPoint x: 710, startPoint y: 176, endPoint x: 739, endPoint y: 177, distance: 29.3
click at [739, 177] on tr "Total Spend $502.29 $889.31 $387.02 43.52%" at bounding box center [501, 174] width 539 height 26
click at [105, 160] on link "Ads" at bounding box center [99, 154] width 12 height 9
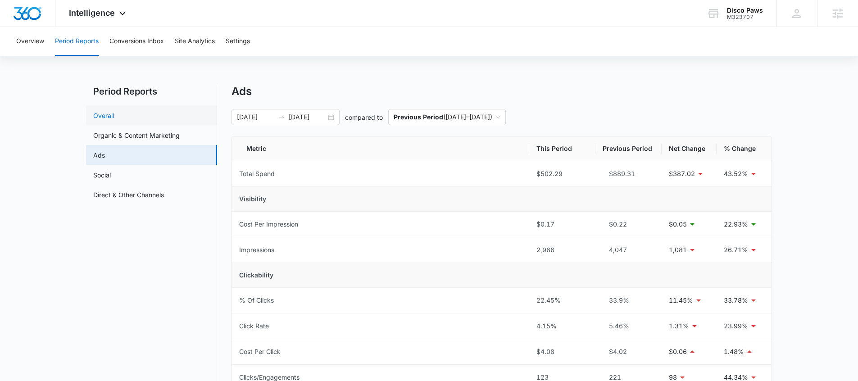
click at [127, 124] on ul "Overall Organic & Content Marketing Ads Social Direct & Other Channels" at bounding box center [151, 154] width 131 height 99
click at [114, 120] on link "Overall" at bounding box center [103, 115] width 21 height 9
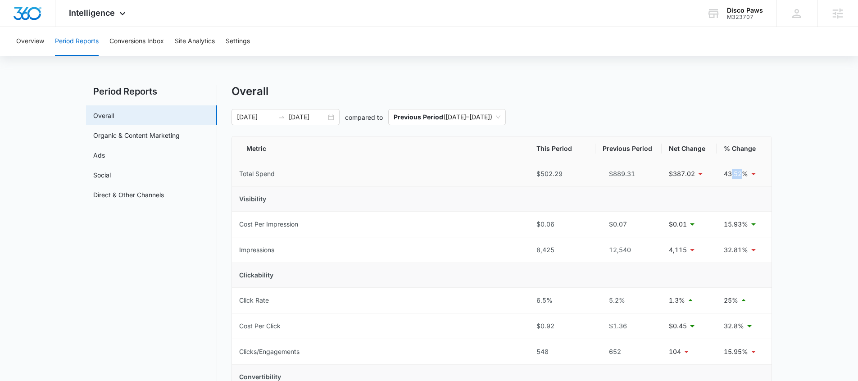
drag, startPoint x: 730, startPoint y: 178, endPoint x: 326, endPoint y: 94, distance: 412.9
click at [742, 178] on p "43.52%" at bounding box center [736, 174] width 24 height 10
drag, startPoint x: 724, startPoint y: 172, endPoint x: 744, endPoint y: 172, distance: 20.7
click at [744, 172] on p "43.52%" at bounding box center [736, 174] width 24 height 10
click at [147, 135] on link "Organic & Content Marketing" at bounding box center [136, 135] width 86 height 9
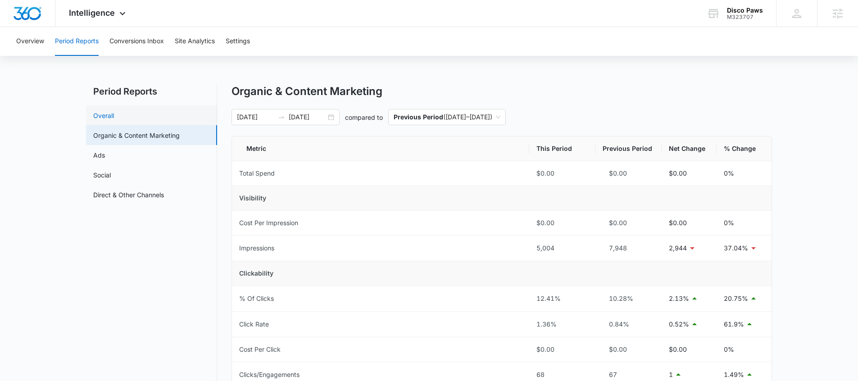
click at [114, 116] on link "Overall" at bounding box center [103, 115] width 21 height 9
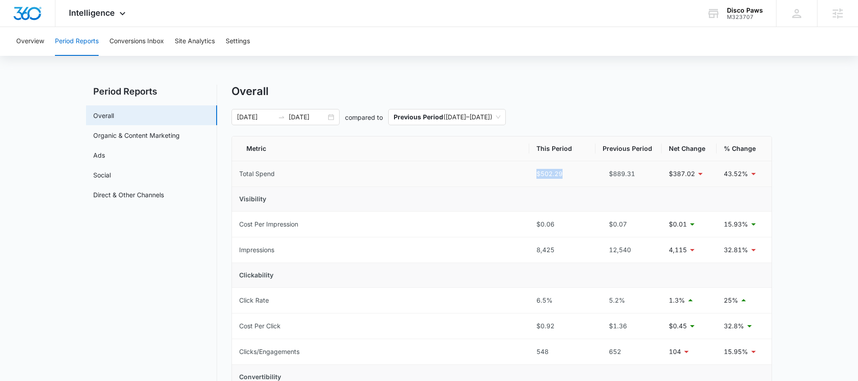
drag, startPoint x: 542, startPoint y: 173, endPoint x: 567, endPoint y: 175, distance: 25.7
click at [567, 175] on div "$502.29" at bounding box center [562, 174] width 52 height 10
drag, startPoint x: 715, startPoint y: 177, endPoint x: 759, endPoint y: 177, distance: 43.7
click at [759, 177] on tr "Total Spend $502.29 $889.31 $387.02 43.52%" at bounding box center [501, 174] width 539 height 26
drag, startPoint x: 718, startPoint y: 258, endPoint x: 746, endPoint y: 257, distance: 28.0
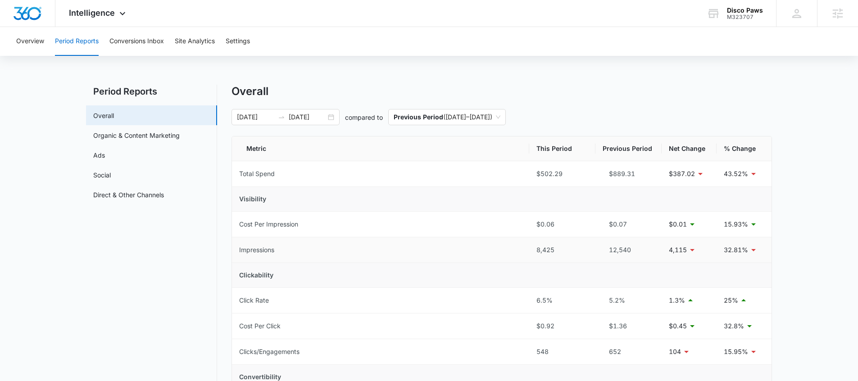
click at [746, 257] on td "32.81%" at bounding box center [743, 250] width 55 height 26
drag, startPoint x: 724, startPoint y: 247, endPoint x: 761, endPoint y: 248, distance: 36.9
click at [761, 248] on div "32.81%" at bounding box center [744, 249] width 41 height 11
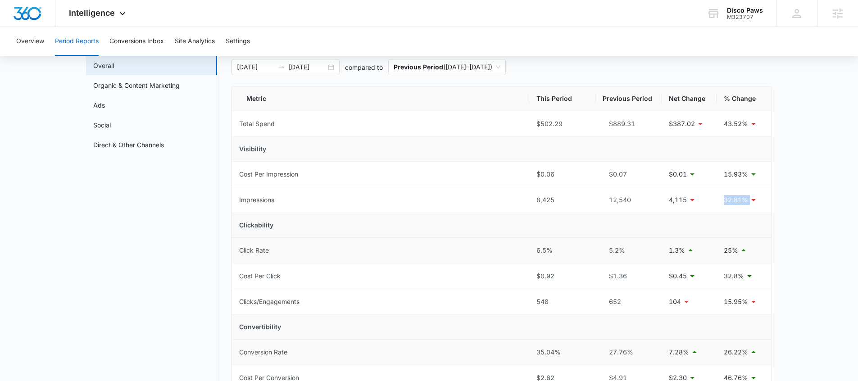
scroll to position [61, 0]
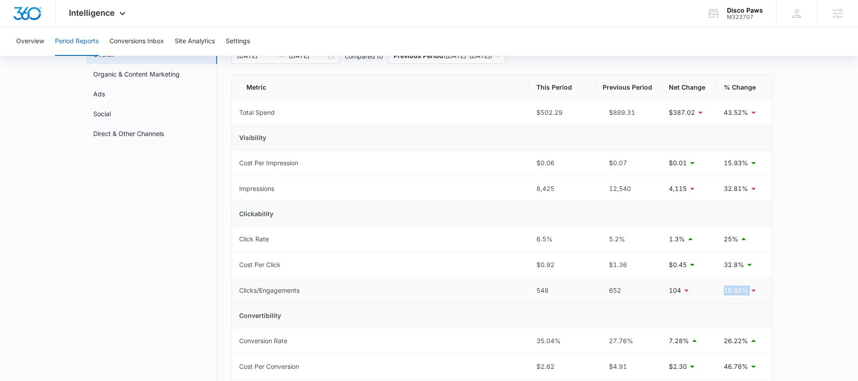
drag, startPoint x: 719, startPoint y: 293, endPoint x: 752, endPoint y: 293, distance: 33.3
click at [752, 293] on tr "Clicks/Engagements 548 652 104 15.95%" at bounding box center [501, 291] width 539 height 26
drag, startPoint x: 732, startPoint y: 109, endPoint x: 762, endPoint y: 113, distance: 30.4
click at [762, 113] on div "43.52%" at bounding box center [744, 112] width 41 height 11
drag, startPoint x: 787, startPoint y: 143, endPoint x: 781, endPoint y: 142, distance: 6.8
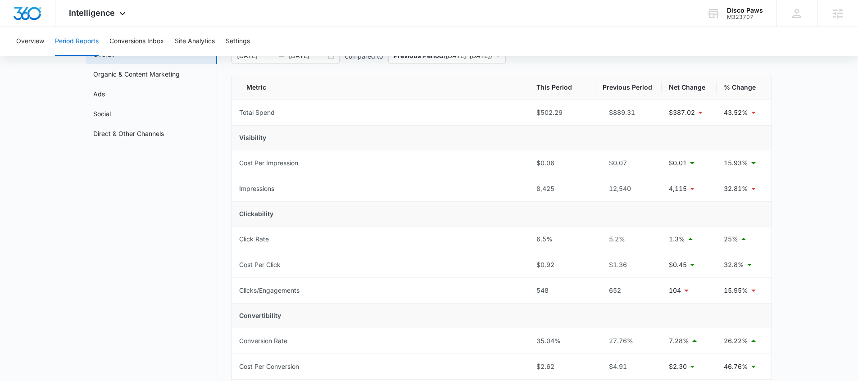
click at [787, 143] on main "Period Reports Overall Organic & Content Marketing Ads Social Direct & Other Ch…" at bounding box center [429, 375] width 858 height 705
drag, startPoint x: 721, startPoint y: 117, endPoint x: 746, endPoint y: 118, distance: 24.8
click at [746, 118] on td "43.52%" at bounding box center [743, 113] width 55 height 26
click at [752, 118] on td "43.52%" at bounding box center [743, 113] width 55 height 26
drag, startPoint x: 727, startPoint y: 113, endPoint x: 759, endPoint y: 123, distance: 33.2
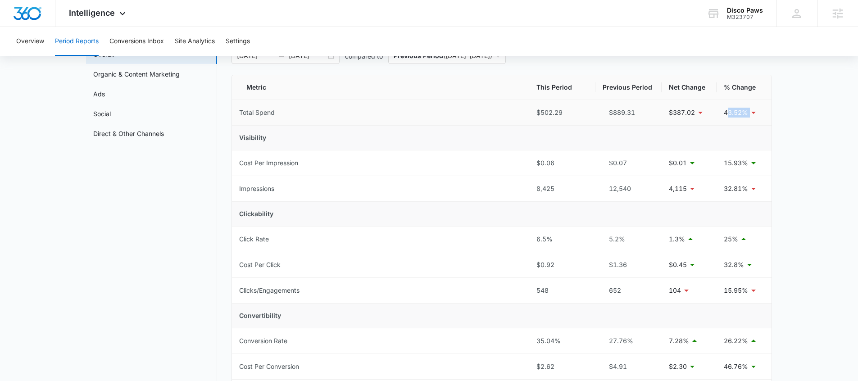
click at [758, 122] on td "43.52%" at bounding box center [743, 113] width 55 height 26
drag, startPoint x: 534, startPoint y: 188, endPoint x: 703, endPoint y: 205, distance: 169.8
click at [712, 197] on tr "Impressions 8,425 12,540 4,115 32.81%" at bounding box center [501, 189] width 539 height 26
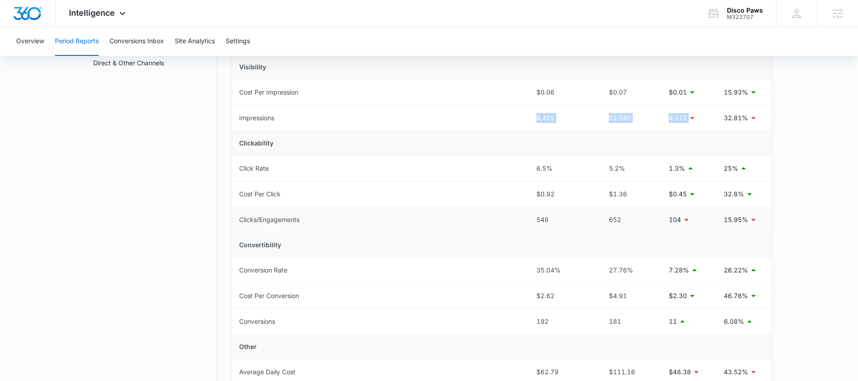
scroll to position [137, 0]
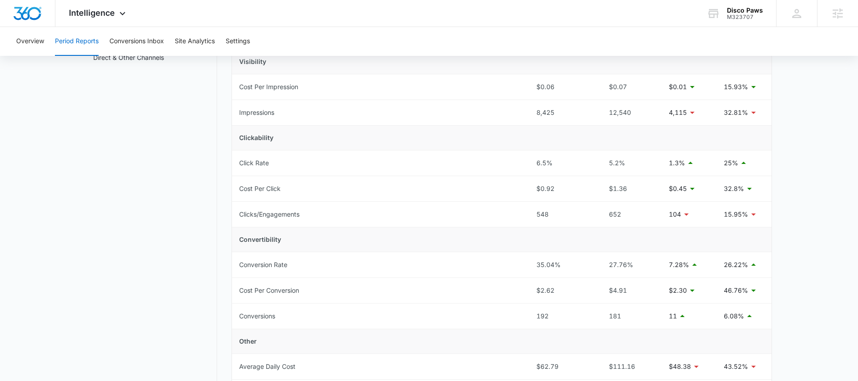
click at [551, 127] on td "Clickability" at bounding box center [501, 138] width 539 height 25
drag, startPoint x: 541, startPoint y: 119, endPoint x: 561, endPoint y: 122, distance: 19.9
click at [562, 122] on td "8,425" at bounding box center [562, 113] width 66 height 26
click at [543, 211] on div "548" at bounding box center [562, 214] width 52 height 10
drag, startPoint x: 529, startPoint y: 214, endPoint x: 534, endPoint y: 123, distance: 91.1
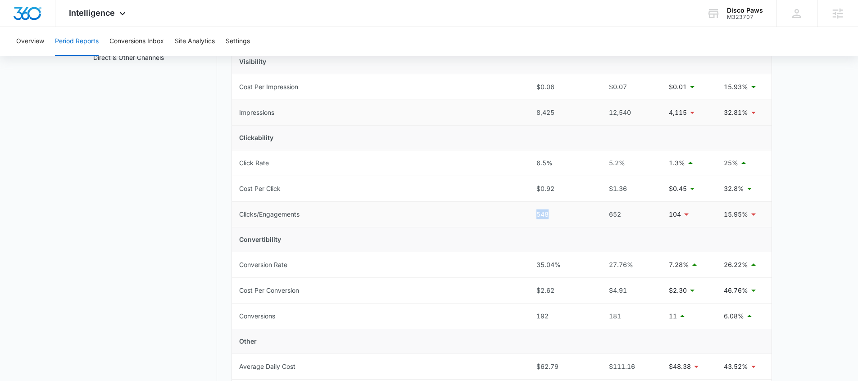
click at [579, 214] on td "548" at bounding box center [562, 215] width 66 height 26
drag, startPoint x: 546, startPoint y: 115, endPoint x: 607, endPoint y: 117, distance: 61.3
click at [600, 113] on tr "Impressions 8,425 12,540 4,115 32.81%" at bounding box center [501, 113] width 539 height 26
click at [572, 134] on td "Clickability" at bounding box center [501, 138] width 539 height 25
drag, startPoint x: 536, startPoint y: 106, endPoint x: 615, endPoint y: 116, distance: 80.3
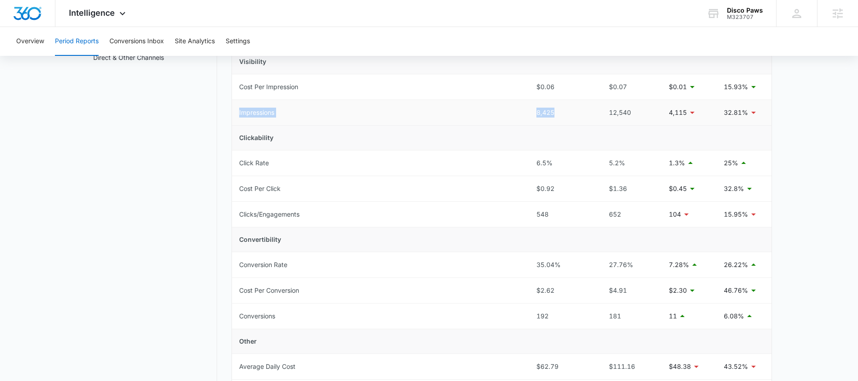
click at [593, 113] on tr "Impressions 8,425 12,540 4,115 32.81%" at bounding box center [501, 113] width 539 height 26
drag, startPoint x: 663, startPoint y: 132, endPoint x: 599, endPoint y: 135, distance: 64.0
click at [654, 141] on td "Clickability" at bounding box center [501, 138] width 539 height 25
drag, startPoint x: 526, startPoint y: 112, endPoint x: 578, endPoint y: 113, distance: 51.8
click at [578, 113] on tr "Impressions 8,425 12,540 4,115 32.81%" at bounding box center [501, 113] width 539 height 26
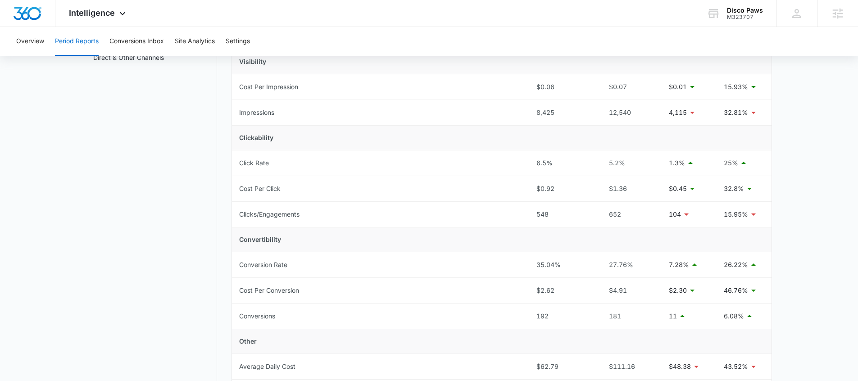
click at [572, 136] on td "Clickability" at bounding box center [501, 138] width 539 height 25
drag, startPoint x: 532, startPoint y: 105, endPoint x: 578, endPoint y: 110, distance: 45.7
click at [578, 109] on td "8,425" at bounding box center [562, 113] width 66 height 26
click at [577, 112] on div "8,425" at bounding box center [562, 113] width 52 height 10
drag, startPoint x: 538, startPoint y: 110, endPoint x: 551, endPoint y: 114, distance: 13.0
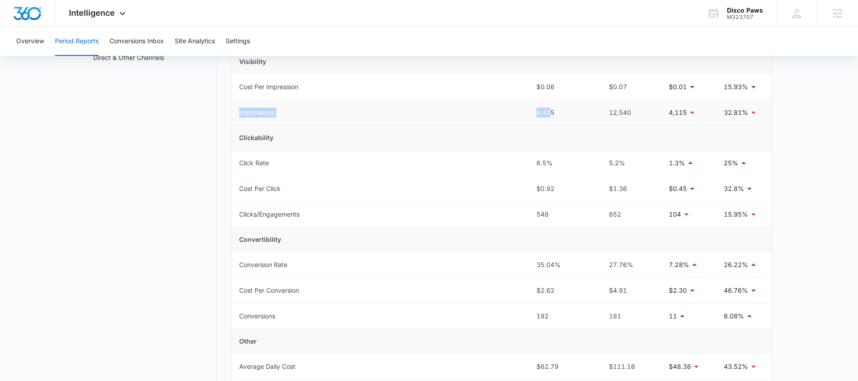
click at [550, 114] on tr "Impressions 8,425 12,540 4,115 32.81%" at bounding box center [501, 113] width 539 height 26
click at [554, 115] on div "8,425" at bounding box center [562, 113] width 52 height 10
drag, startPoint x: 570, startPoint y: 120, endPoint x: 489, endPoint y: 127, distance: 80.8
click at [487, 124] on tr "Impressions 8,425 12,540 4,115 32.81%" at bounding box center [501, 113] width 539 height 26
drag, startPoint x: 571, startPoint y: 207, endPoint x: 521, endPoint y: 215, distance: 51.0
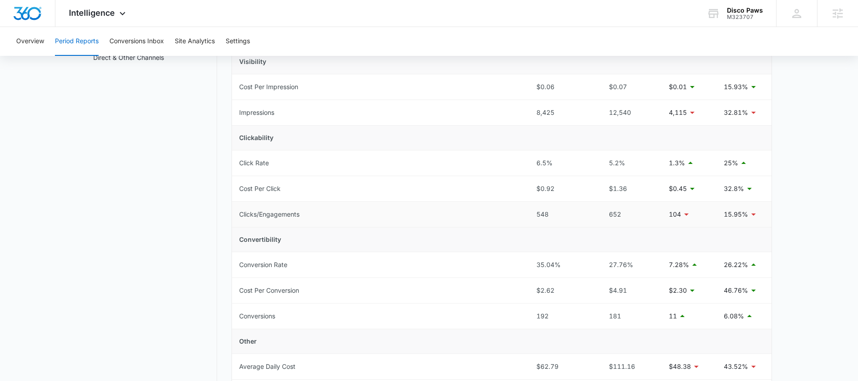
click at [527, 215] on tr "Clicks/Engagements 548 652 104 15.95%" at bounding box center [501, 215] width 539 height 26
drag, startPoint x: 548, startPoint y: 323, endPoint x: 559, endPoint y: 317, distance: 12.7
click at [559, 317] on td "192" at bounding box center [562, 315] width 66 height 26
drag, startPoint x: 561, startPoint y: 311, endPoint x: 238, endPoint y: 316, distance: 322.4
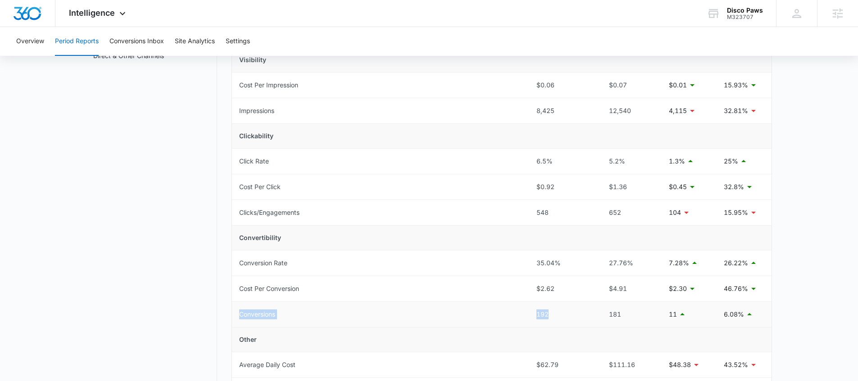
click at [238, 316] on tr "Conversions 192 181 11 6.08%" at bounding box center [501, 315] width 539 height 26
click at [139, 34] on button "Conversions Inbox" at bounding box center [136, 41] width 54 height 29
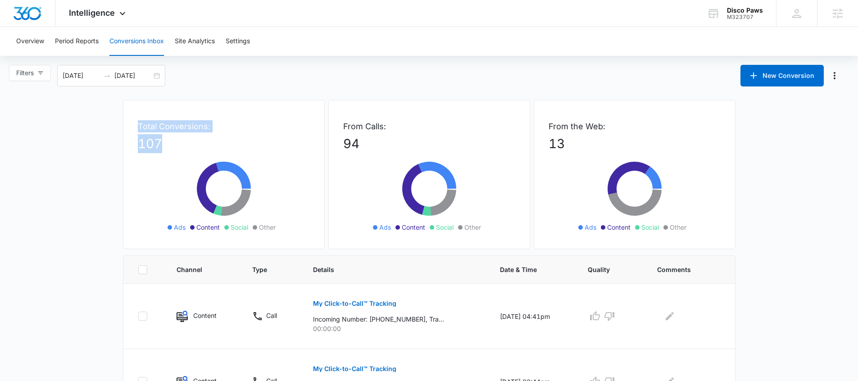
drag, startPoint x: 120, startPoint y: 141, endPoint x: 122, endPoint y: 129, distance: 12.9
click at [123, 129] on div "Total Conversions: 107 Ads Content Social Other" at bounding box center [224, 174] width 202 height 149
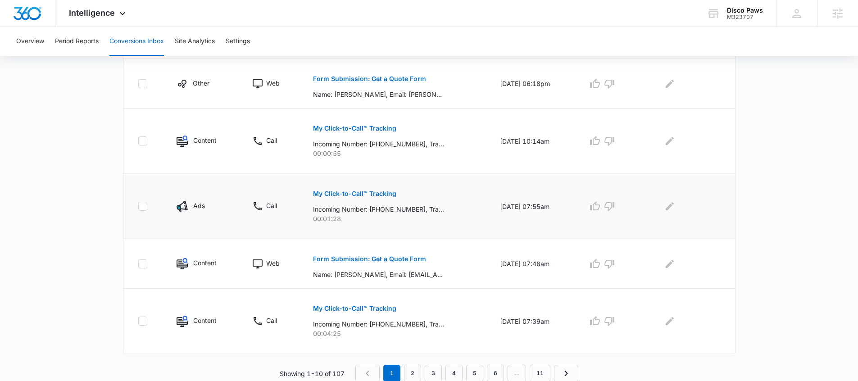
scroll to position [552, 0]
click at [359, 261] on button "Form Submission: Get a Quote Form" at bounding box center [369, 258] width 113 height 22
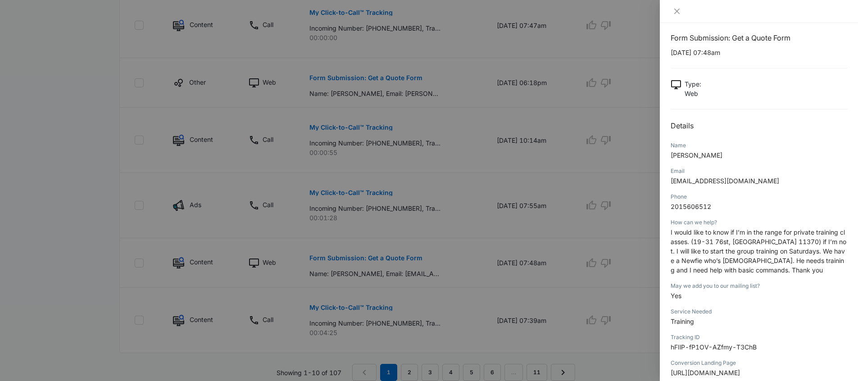
scroll to position [14, 0]
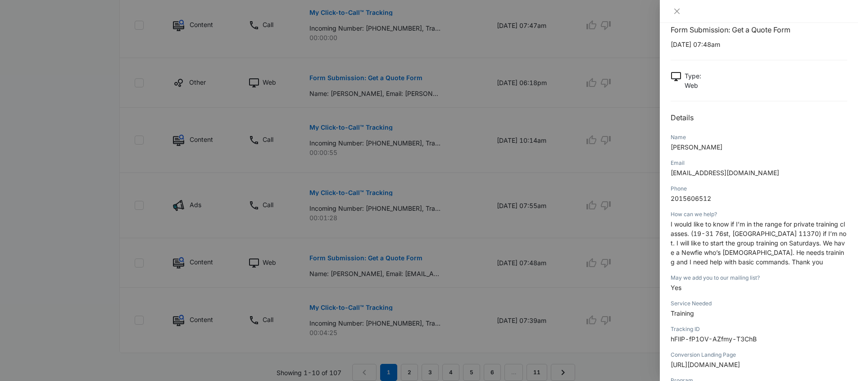
click at [131, 210] on div at bounding box center [429, 190] width 858 height 381
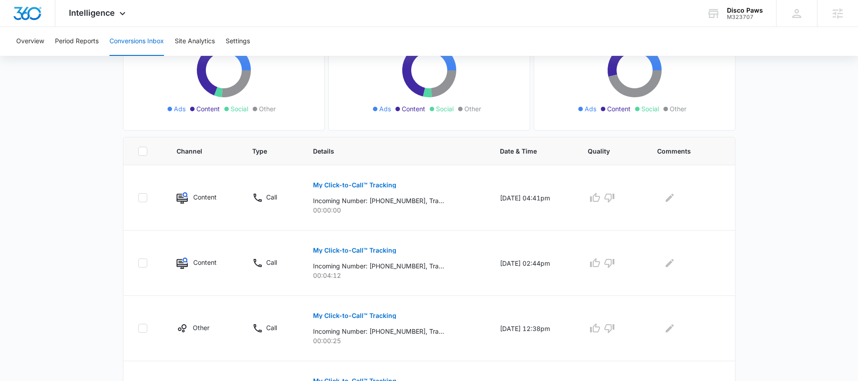
scroll to position [0, 0]
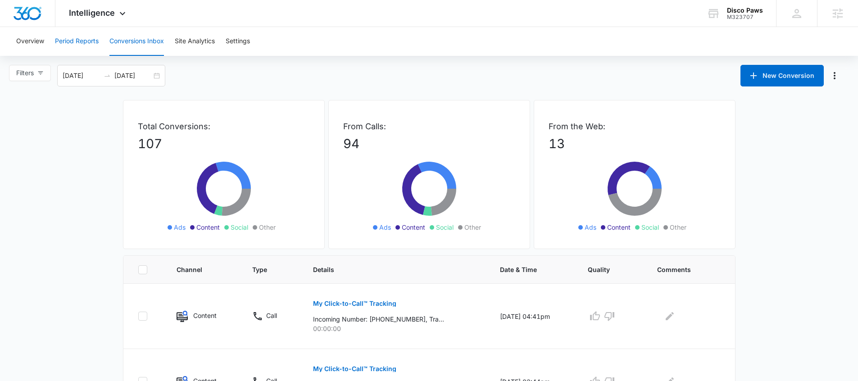
click at [84, 41] on button "Period Reports" at bounding box center [77, 41] width 44 height 29
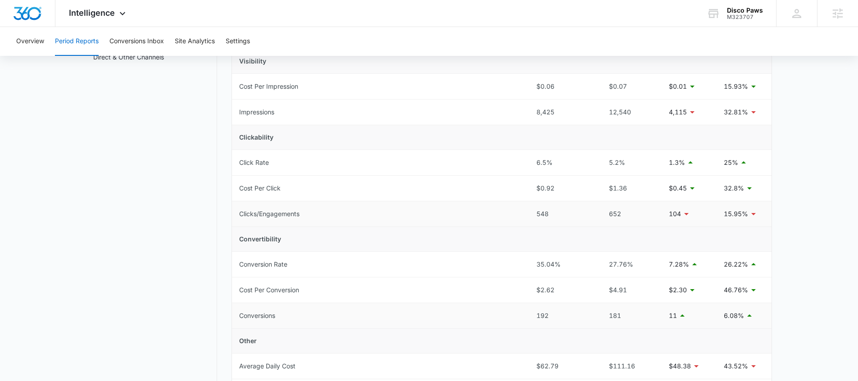
scroll to position [165, 0]
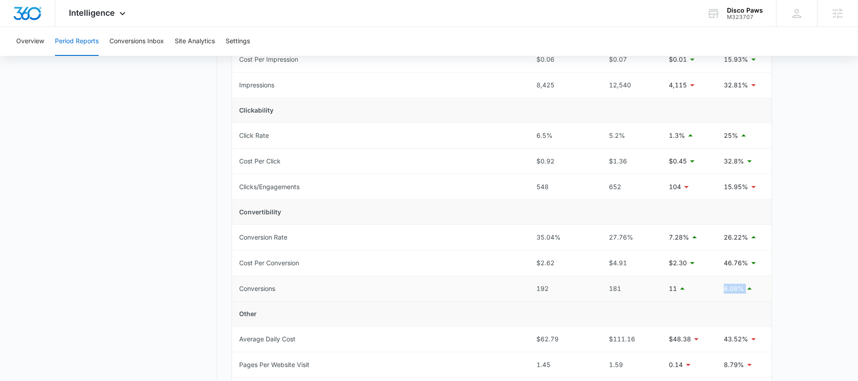
drag, startPoint x: 767, startPoint y: 291, endPoint x: 715, endPoint y: 290, distance: 52.2
click at [715, 290] on tr "Conversions 192 181 11 6.08%" at bounding box center [501, 289] width 539 height 26
drag, startPoint x: 533, startPoint y: 264, endPoint x: 564, endPoint y: 266, distance: 31.6
click at [553, 266] on td "$2.62" at bounding box center [562, 263] width 66 height 26
drag, startPoint x: 726, startPoint y: 265, endPoint x: 742, endPoint y: 266, distance: 16.2
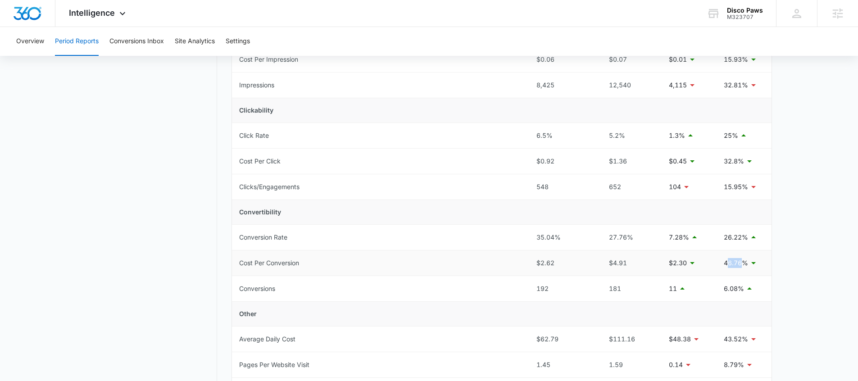
click at [742, 266] on p "46.76%" at bounding box center [736, 263] width 24 height 10
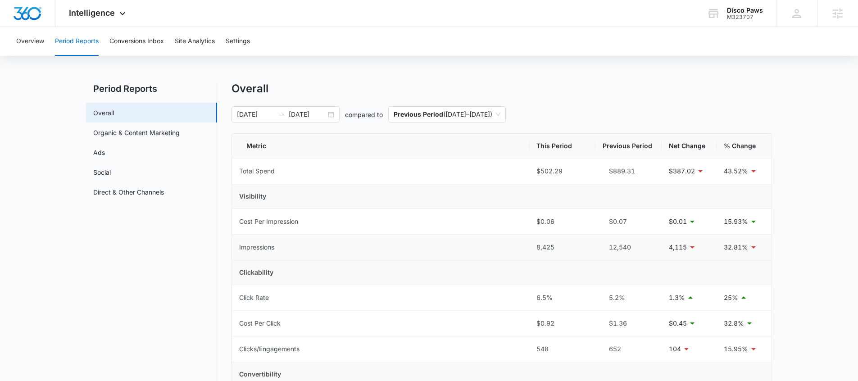
scroll to position [0, 0]
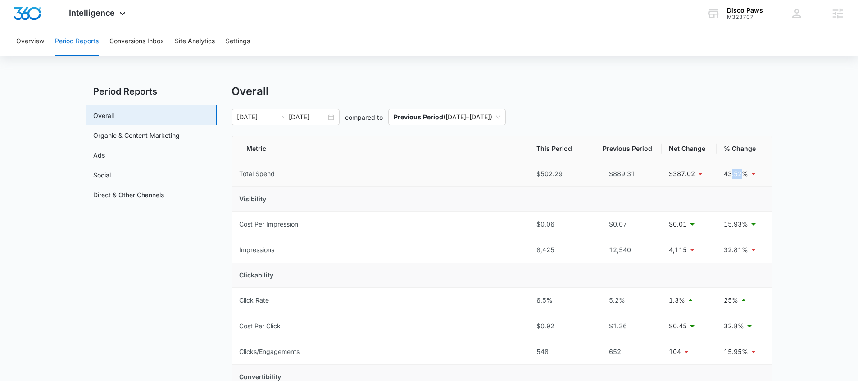
drag, startPoint x: 744, startPoint y: 174, endPoint x: 728, endPoint y: 172, distance: 16.4
click at [728, 172] on p "43.52%" at bounding box center [736, 174] width 24 height 10
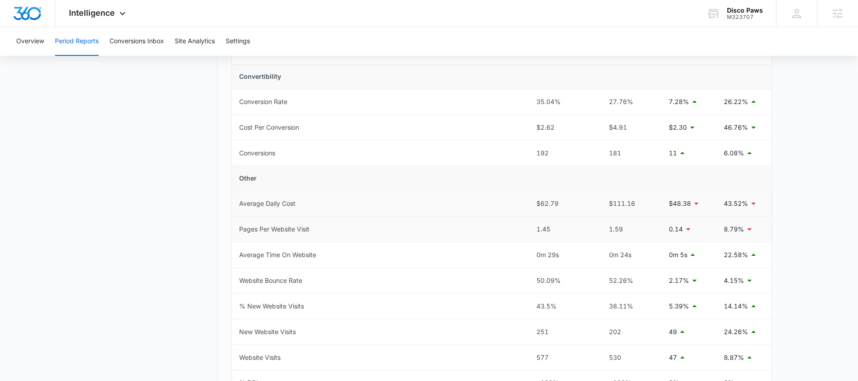
scroll to position [301, 0]
drag, startPoint x: 723, startPoint y: 130, endPoint x: 741, endPoint y: 137, distance: 18.8
click at [740, 137] on td "46.76%" at bounding box center [743, 129] width 55 height 26
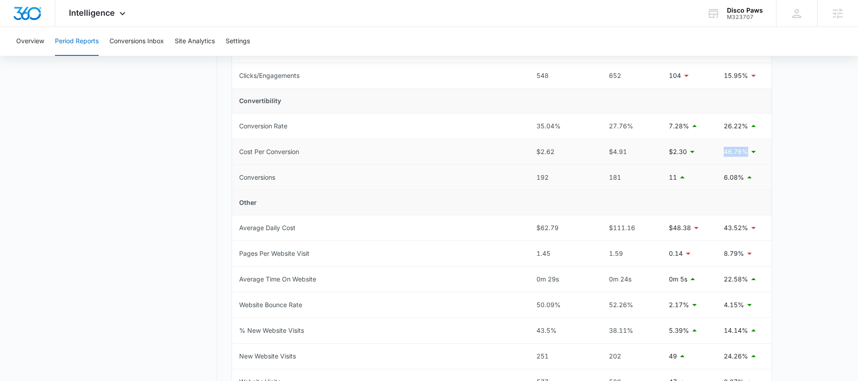
scroll to position [267, 0]
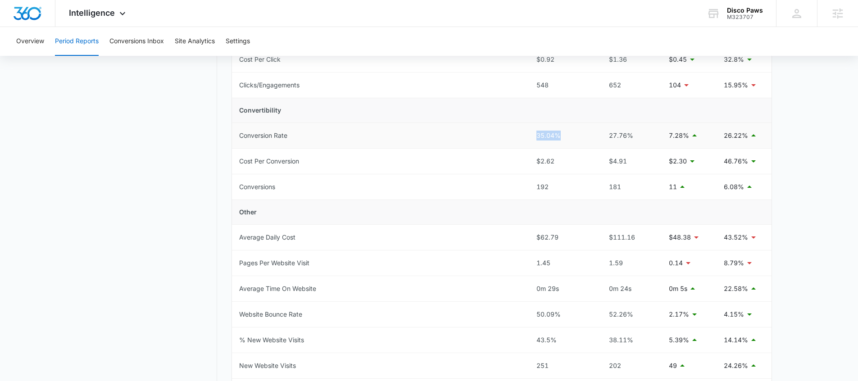
drag, startPoint x: 569, startPoint y: 137, endPoint x: 530, endPoint y: 128, distance: 40.3
click at [530, 128] on td "35.04%" at bounding box center [562, 136] width 66 height 26
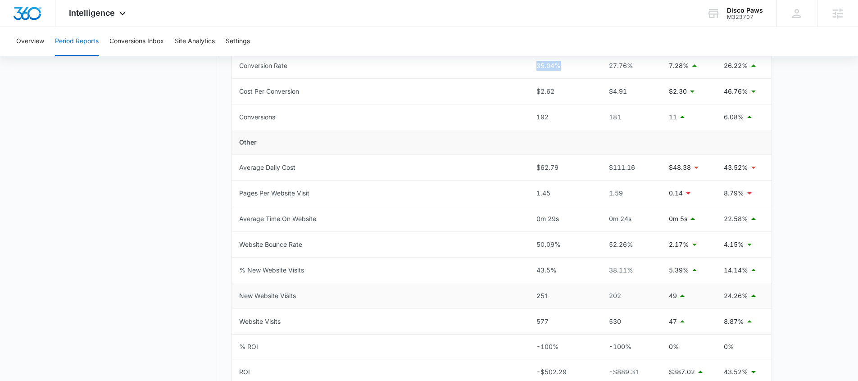
scroll to position [373, 0]
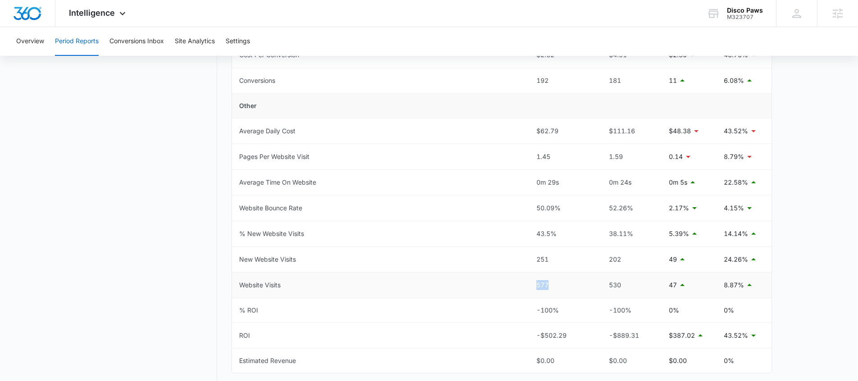
drag, startPoint x: 548, startPoint y: 285, endPoint x: 499, endPoint y: 285, distance: 48.6
click at [499, 285] on tr "Website Visits 577 530 47 8.87%" at bounding box center [501, 285] width 539 height 26
drag, startPoint x: 555, startPoint y: 255, endPoint x: 523, endPoint y: 254, distance: 32.0
click at [523, 254] on tr "New Website Visits 251 202 49 24.26%" at bounding box center [501, 260] width 539 height 26
drag, startPoint x: 570, startPoint y: 274, endPoint x: 546, endPoint y: 267, distance: 25.2
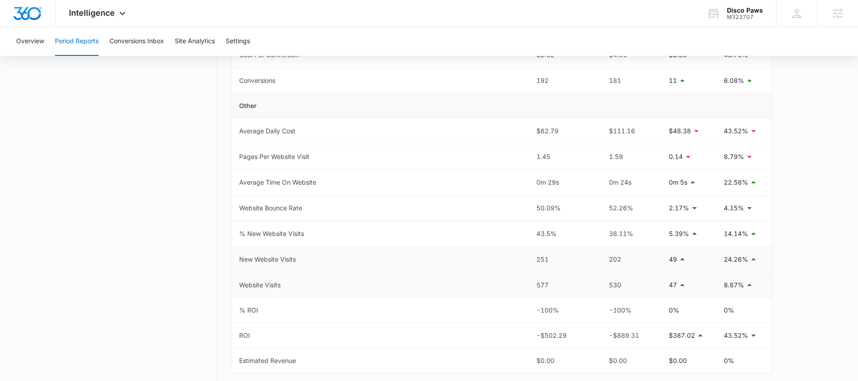
click at [546, 274] on td "577" at bounding box center [562, 285] width 66 height 26
click at [525, 254] on tr "New Website Visits 251 202 49 24.26%" at bounding box center [501, 260] width 539 height 26
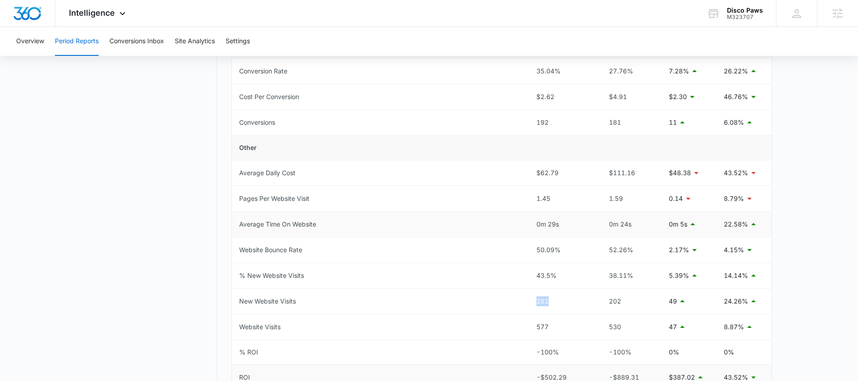
scroll to position [407, 0]
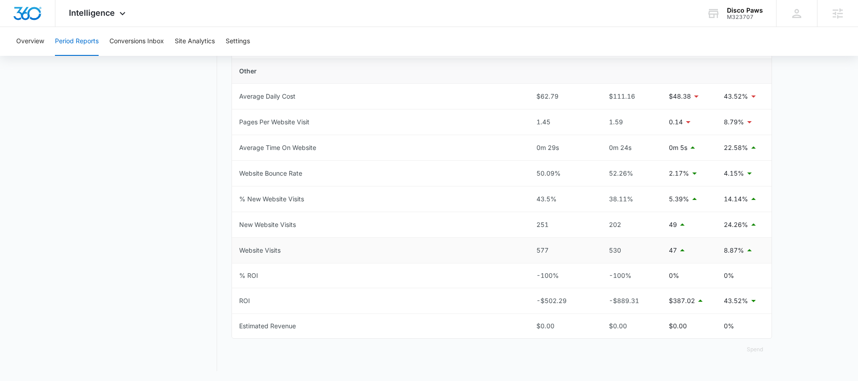
drag, startPoint x: 569, startPoint y: 260, endPoint x: 532, endPoint y: 254, distance: 36.9
click at [532, 255] on td "577" at bounding box center [562, 251] width 66 height 26
click at [587, 180] on td "50.09%" at bounding box center [562, 174] width 66 height 26
drag, startPoint x: 565, startPoint y: 169, endPoint x: 510, endPoint y: 168, distance: 55.4
click at [509, 169] on tr "Website Bounce Rate 50.09% 52.26% 2.17% 4.15%" at bounding box center [501, 174] width 539 height 26
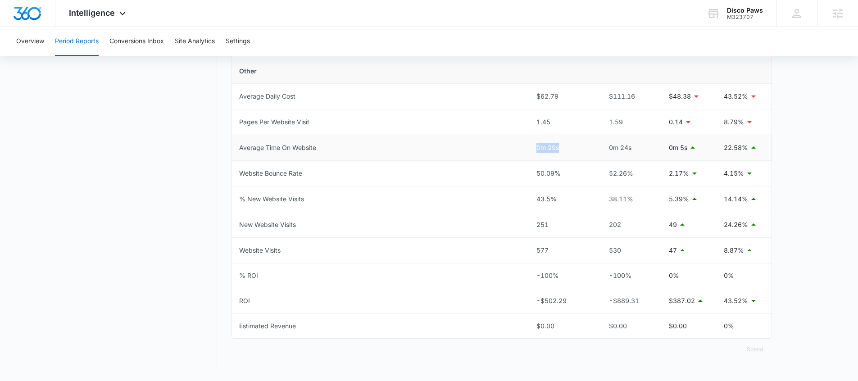
drag, startPoint x: 562, startPoint y: 156, endPoint x: 538, endPoint y: 154, distance: 24.8
click at [531, 149] on td "0m 29s" at bounding box center [562, 148] width 66 height 26
drag, startPoint x: 547, startPoint y: 124, endPoint x: 528, endPoint y: 124, distance: 19.8
click at [528, 124] on tr "Pages Per Website Visit 1.45 1.59 0.14 8.79%" at bounding box center [501, 122] width 539 height 26
click at [527, 129] on td "Pages Per Website Visit" at bounding box center [380, 122] width 297 height 26
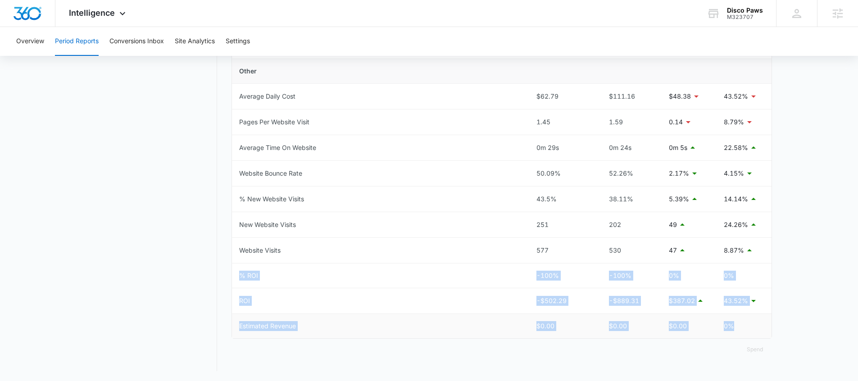
drag, startPoint x: 572, startPoint y: 289, endPoint x: 751, endPoint y: 326, distance: 182.4
click at [751, 326] on tbody "Total Spend $502.29 $889.31 $387.02 43.52% Visibility Cost Per Impression $0.06…" at bounding box center [501, 46] width 539 height 584
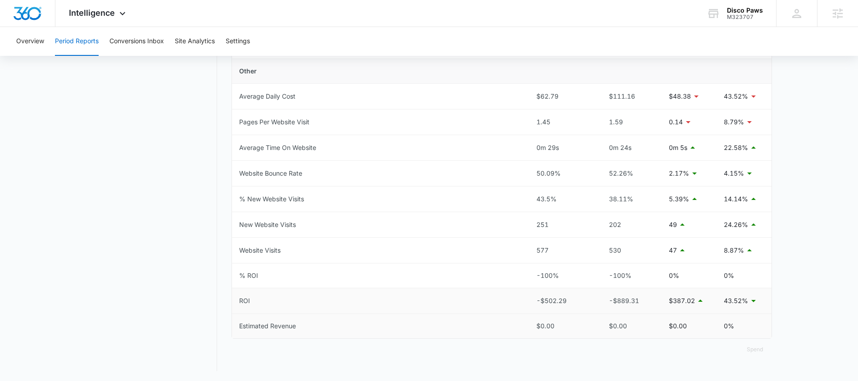
drag, startPoint x: 476, startPoint y: 317, endPoint x: 550, endPoint y: 303, distance: 75.4
click at [476, 317] on td "Estimated Revenue" at bounding box center [380, 326] width 297 height 24
drag, startPoint x: 538, startPoint y: 297, endPoint x: 571, endPoint y: 300, distance: 33.9
click at [571, 300] on td "-$502.29" at bounding box center [562, 301] width 66 height 26
drag, startPoint x: 517, startPoint y: 327, endPoint x: 565, endPoint y: 328, distance: 48.2
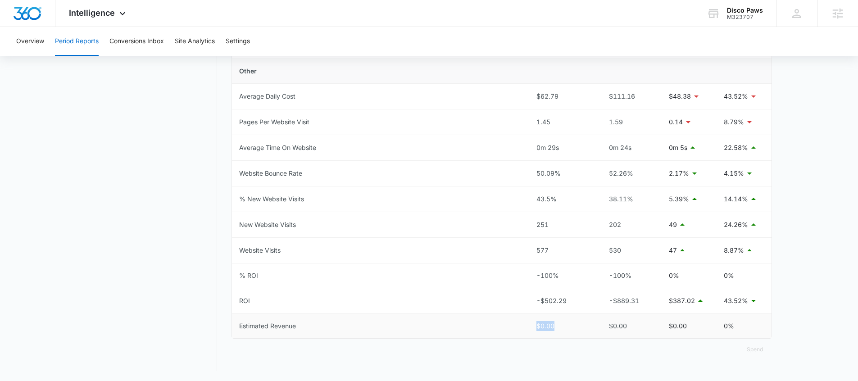
click at [575, 329] on tr "Estimated Revenue $0.00 $0.00 $0.00 0%" at bounding box center [501, 326] width 539 height 24
click at [514, 334] on td "Estimated Revenue" at bounding box center [380, 326] width 297 height 24
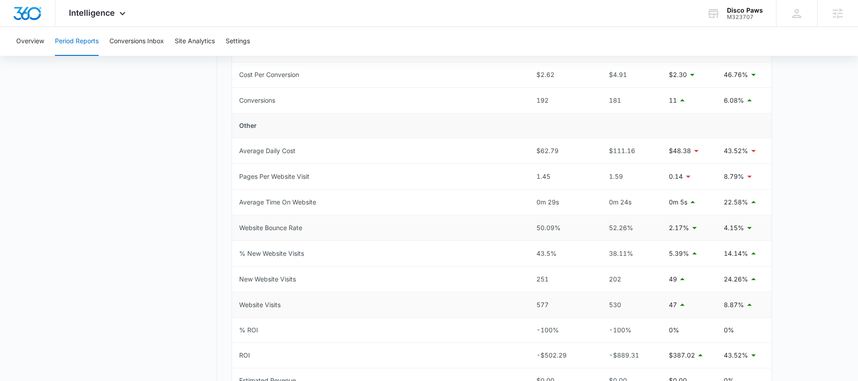
scroll to position [351, 0]
drag, startPoint x: 532, startPoint y: 230, endPoint x: 569, endPoint y: 233, distance: 37.5
click at [567, 232] on td "50.09%" at bounding box center [562, 230] width 66 height 26
drag, startPoint x: 725, startPoint y: 231, endPoint x: 737, endPoint y: 232, distance: 11.7
click at [737, 232] on tr "Website Bounce Rate 50.09% 52.26% 2.17% 4.15%" at bounding box center [501, 230] width 539 height 26
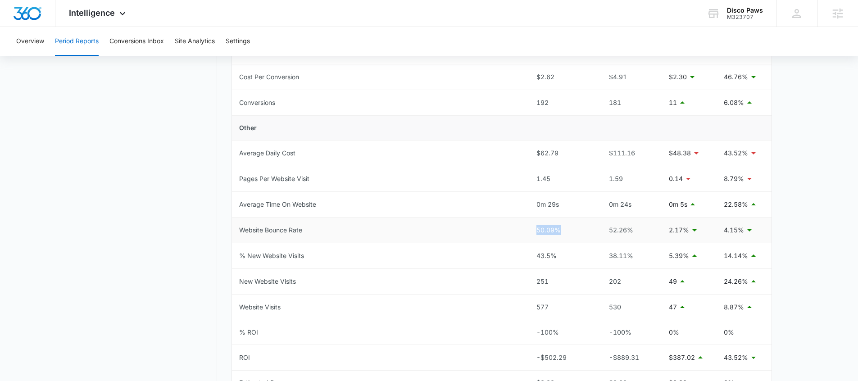
drag, startPoint x: 565, startPoint y: 226, endPoint x: 522, endPoint y: 230, distance: 42.9
click at [522, 230] on tr "Website Bounce Rate 50.09% 52.26% 2.17% 4.15%" at bounding box center [501, 230] width 539 height 26
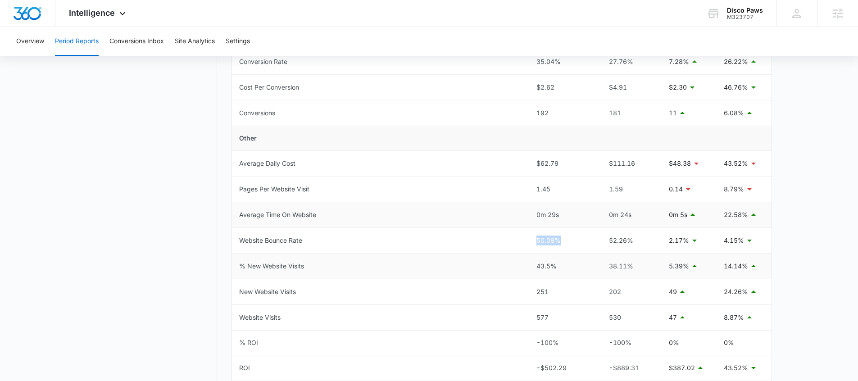
scroll to position [340, 0]
drag, startPoint x: 563, startPoint y: 217, endPoint x: 541, endPoint y: 231, distance: 26.3
click at [541, 219] on div "0m 29s" at bounding box center [562, 215] width 52 height 10
drag, startPoint x: 538, startPoint y: 243, endPoint x: 569, endPoint y: 245, distance: 31.1
click at [569, 245] on div "50.09%" at bounding box center [562, 241] width 52 height 10
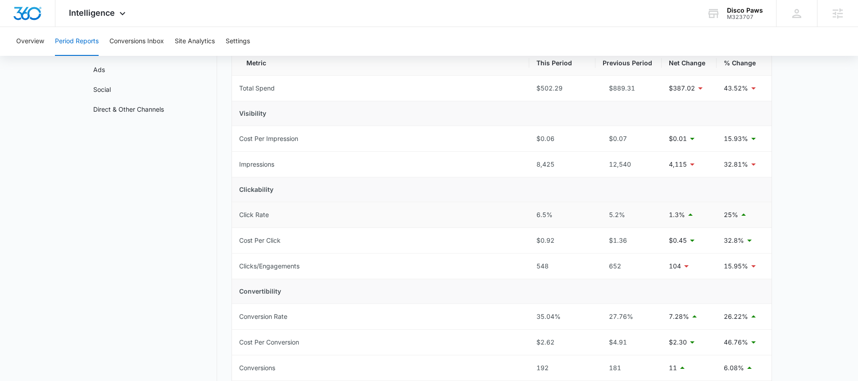
scroll to position [0, 0]
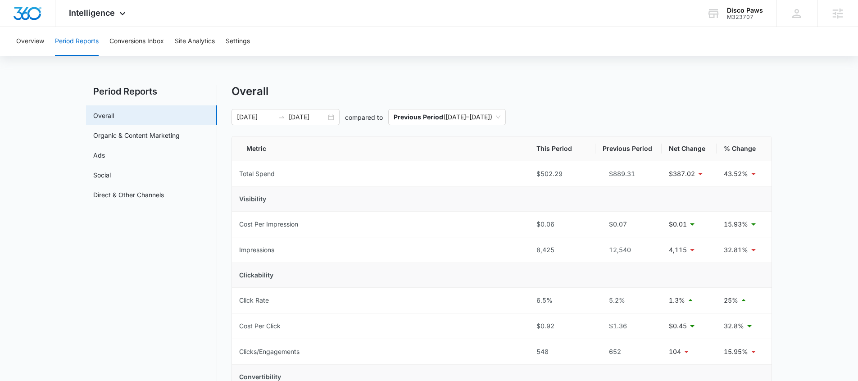
click at [316, 94] on div "Overall" at bounding box center [501, 92] width 540 height 14
click at [191, 36] on button "Site Analytics" at bounding box center [195, 41] width 40 height 29
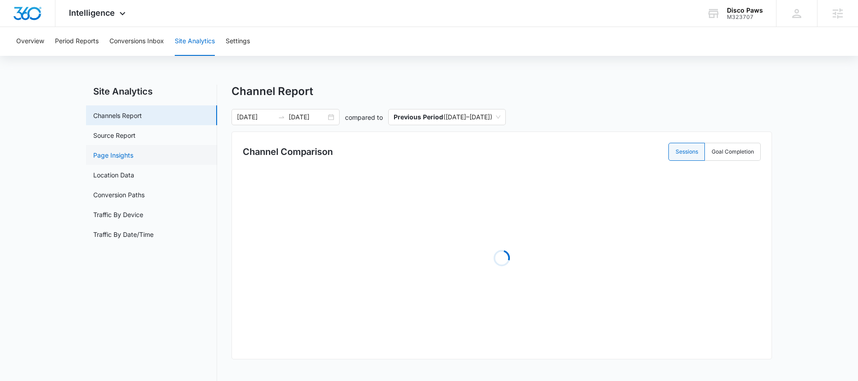
click at [133, 160] on link "Page Insights" at bounding box center [113, 154] width 40 height 9
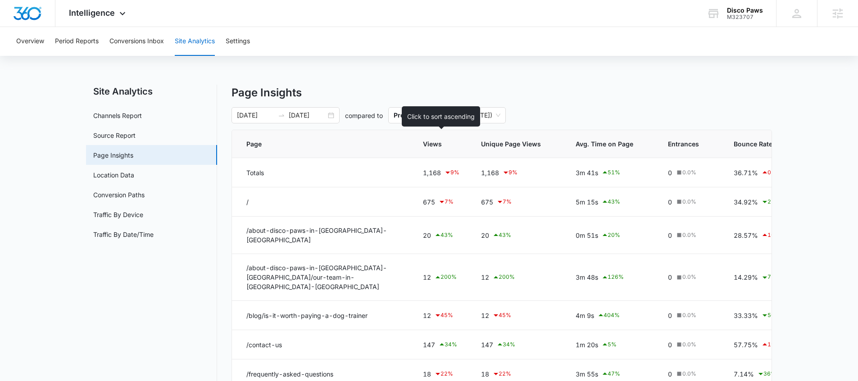
click at [431, 152] on th "Views" at bounding box center [441, 144] width 58 height 28
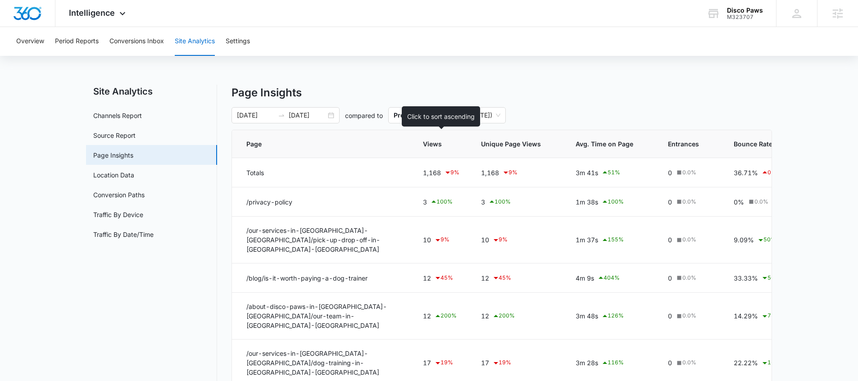
click at [434, 150] on th "Views" at bounding box center [441, 144] width 58 height 28
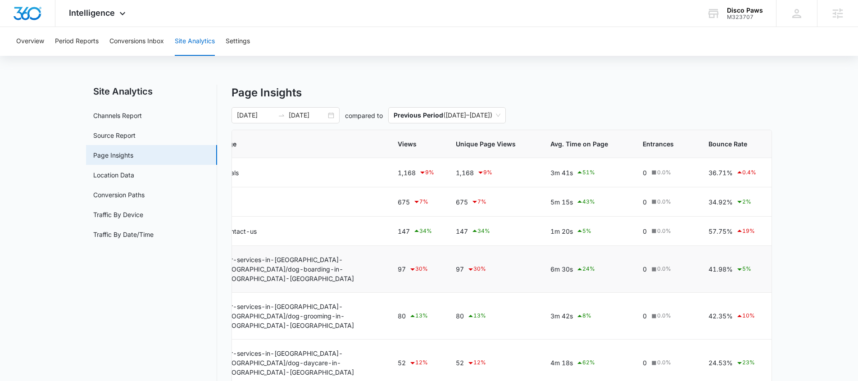
scroll to position [0, 28]
drag, startPoint x: 536, startPoint y: 266, endPoint x: 578, endPoint y: 267, distance: 41.9
click at [578, 267] on td "6m 30s 24 %" at bounding box center [583, 269] width 92 height 47
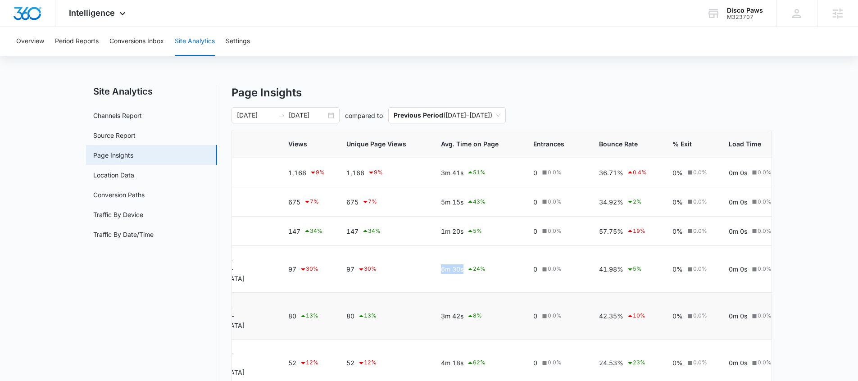
scroll to position [0, 148]
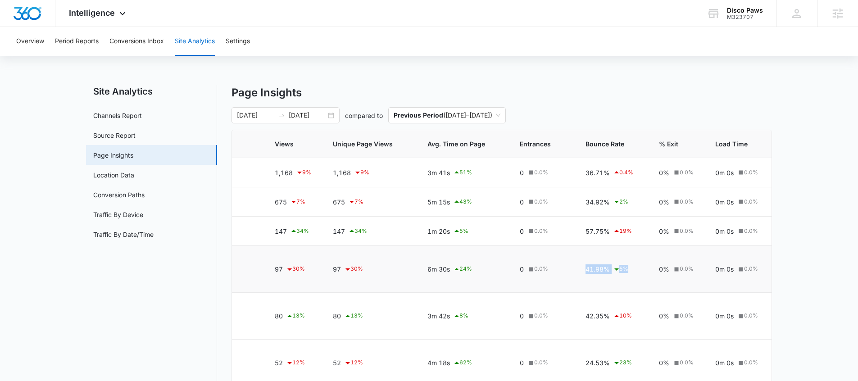
drag, startPoint x: 576, startPoint y: 269, endPoint x: 631, endPoint y: 273, distance: 55.1
click at [631, 273] on td "41.98% 5 %" at bounding box center [611, 269] width 73 height 47
click at [620, 278] on td "41.98% 5 %" at bounding box center [611, 269] width 73 height 47
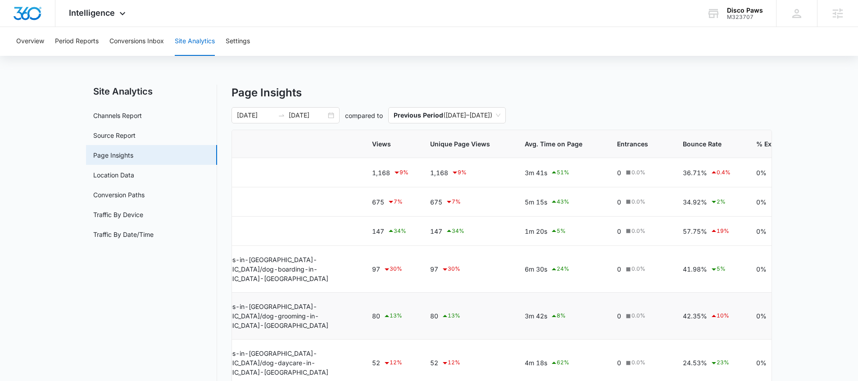
scroll to position [0, 0]
